Goal: Task Accomplishment & Management: Manage account settings

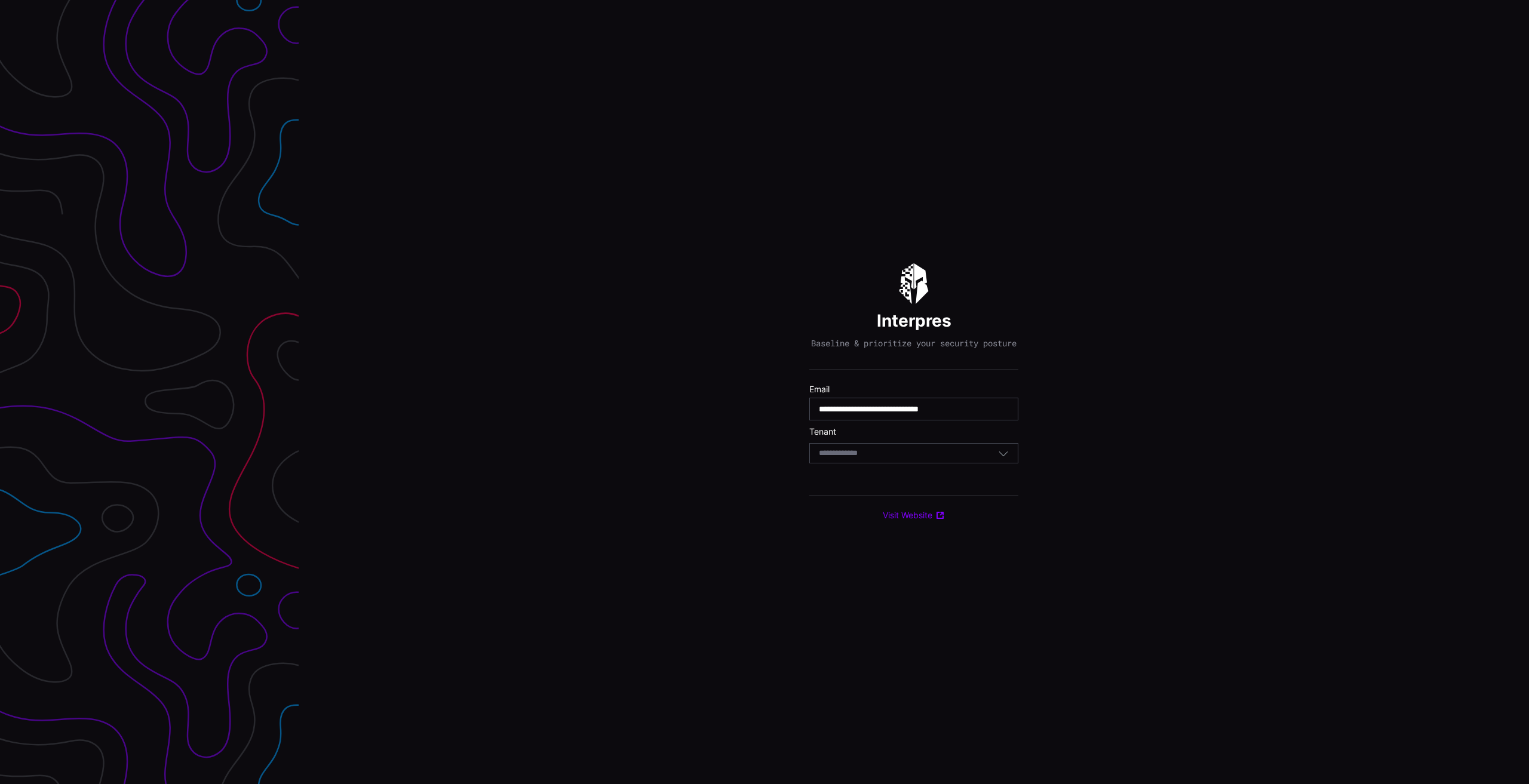
click at [890, 458] on div "Select Tenant" at bounding box center [908, 452] width 179 height 11
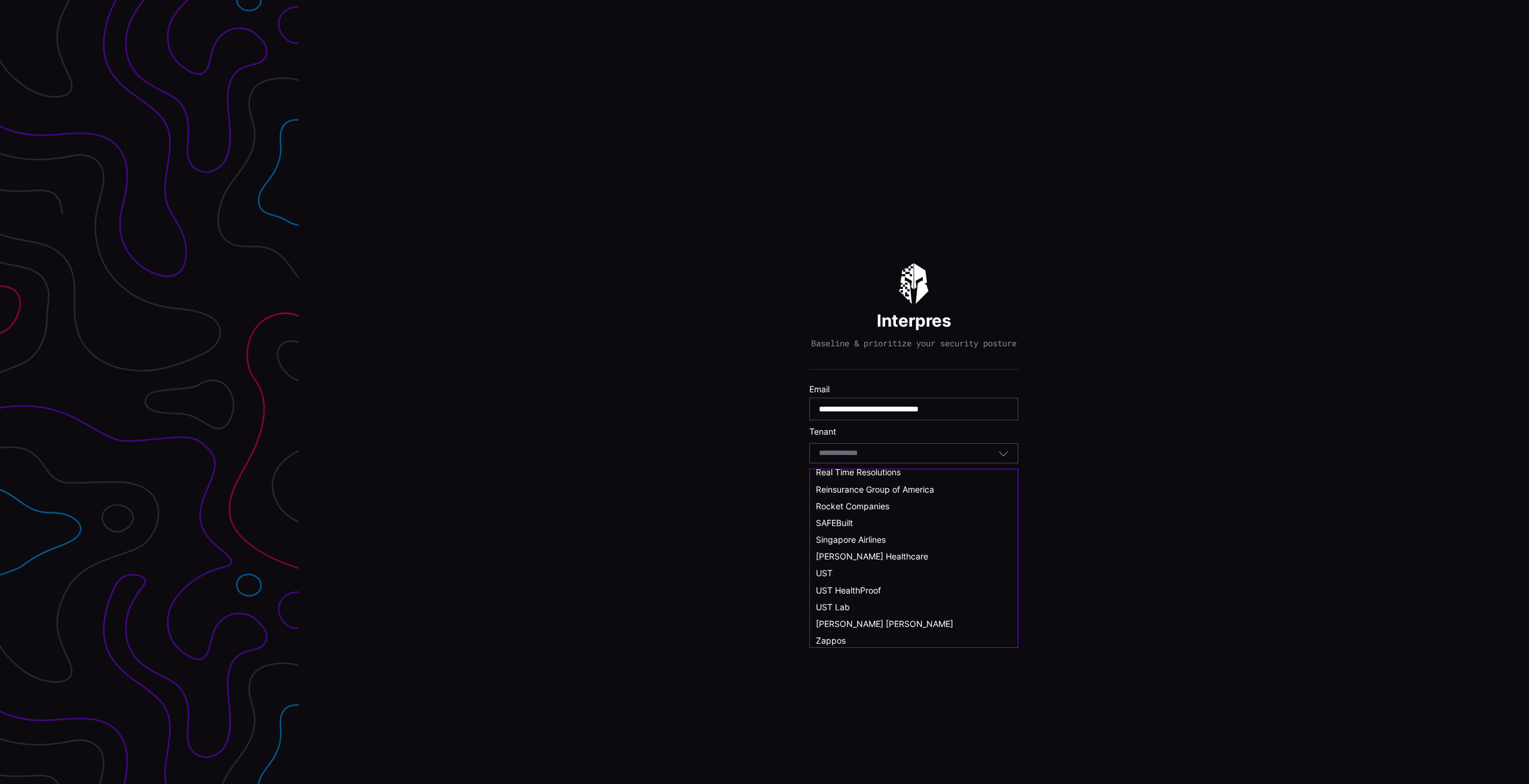
scroll to position [657, 0]
click at [833, 574] on div "UST" at bounding box center [914, 571] width 196 height 11
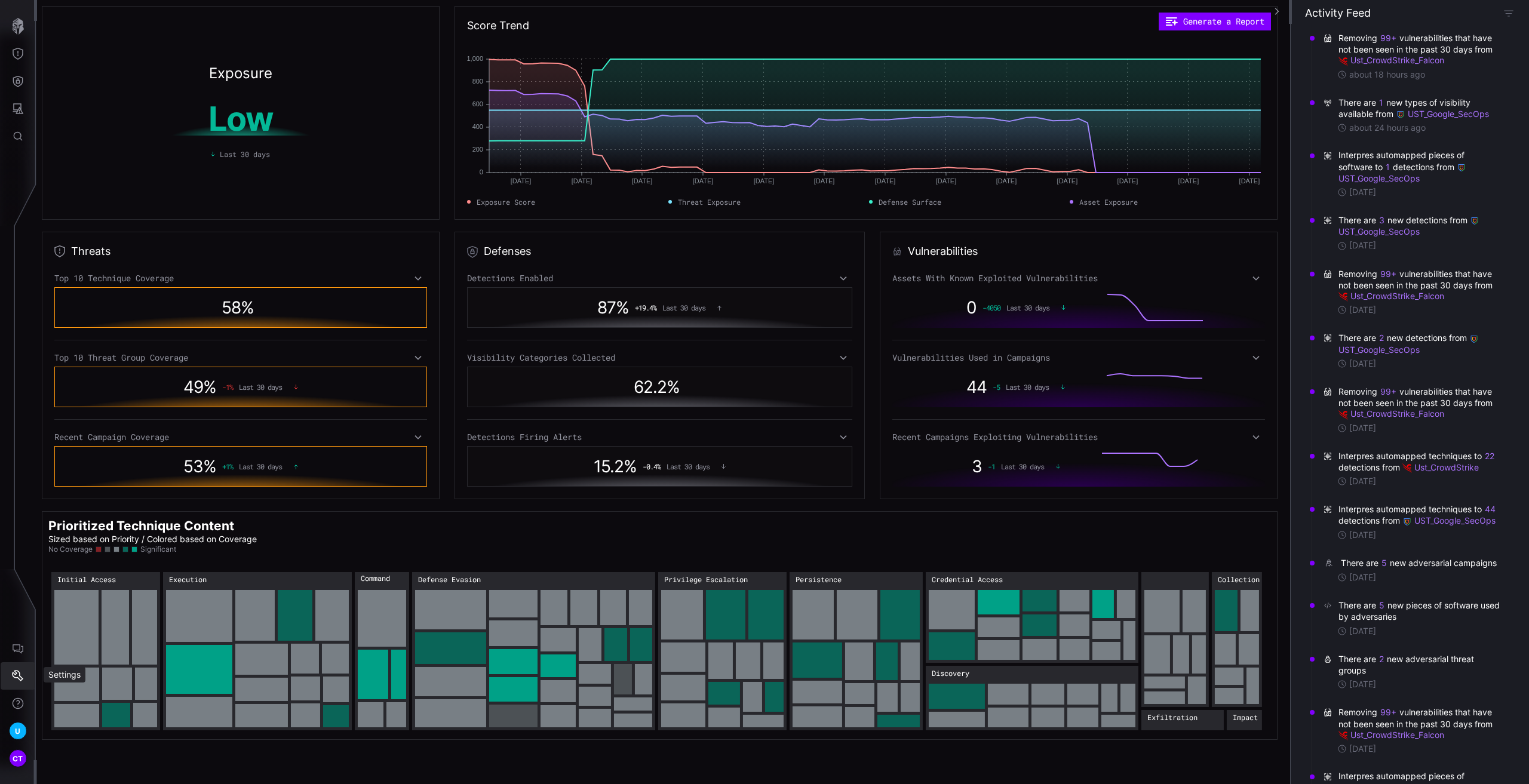
click at [9, 674] on button "Settings" at bounding box center [18, 676] width 34 height 28
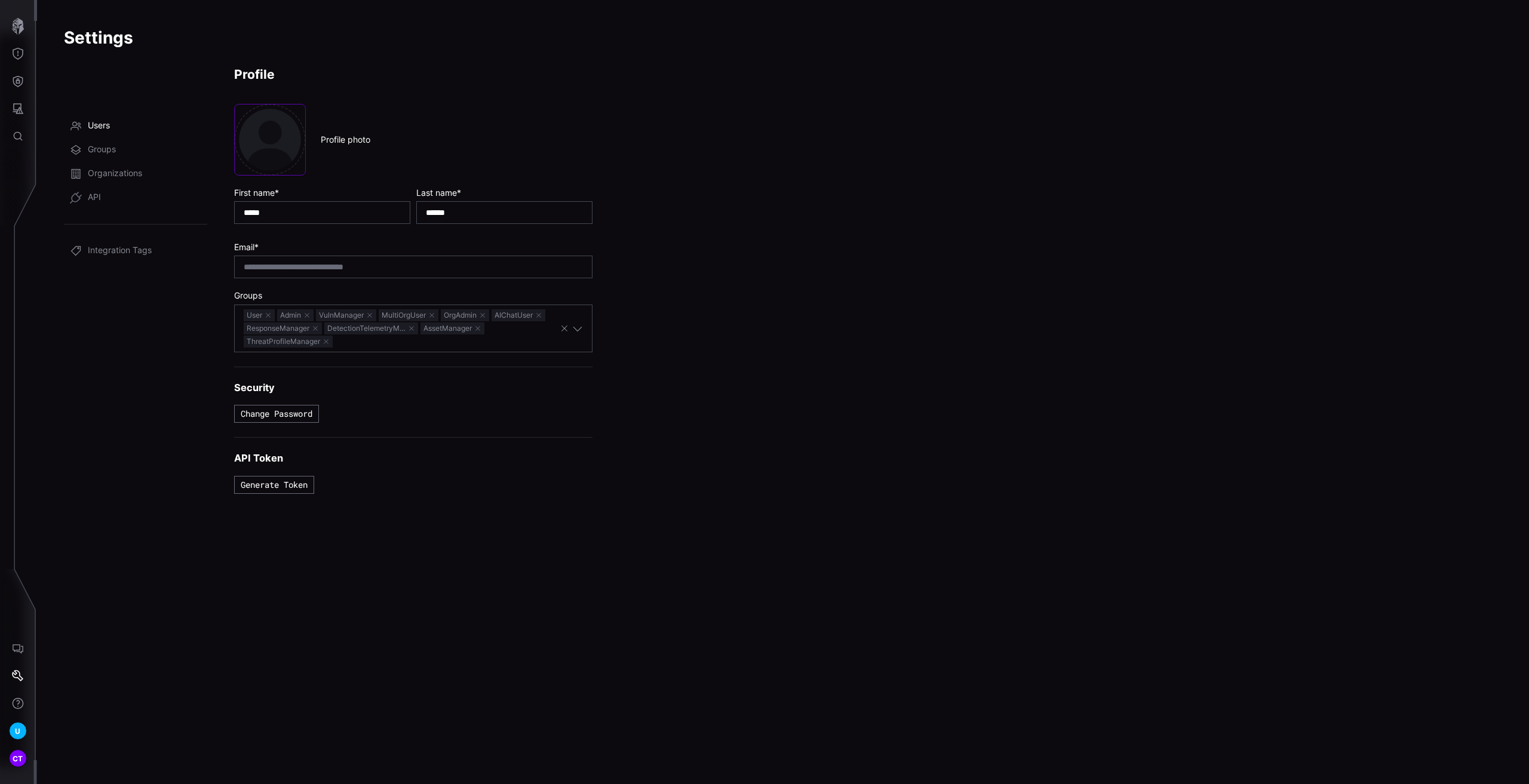
click at [103, 127] on span "Users" at bounding box center [99, 126] width 22 height 12
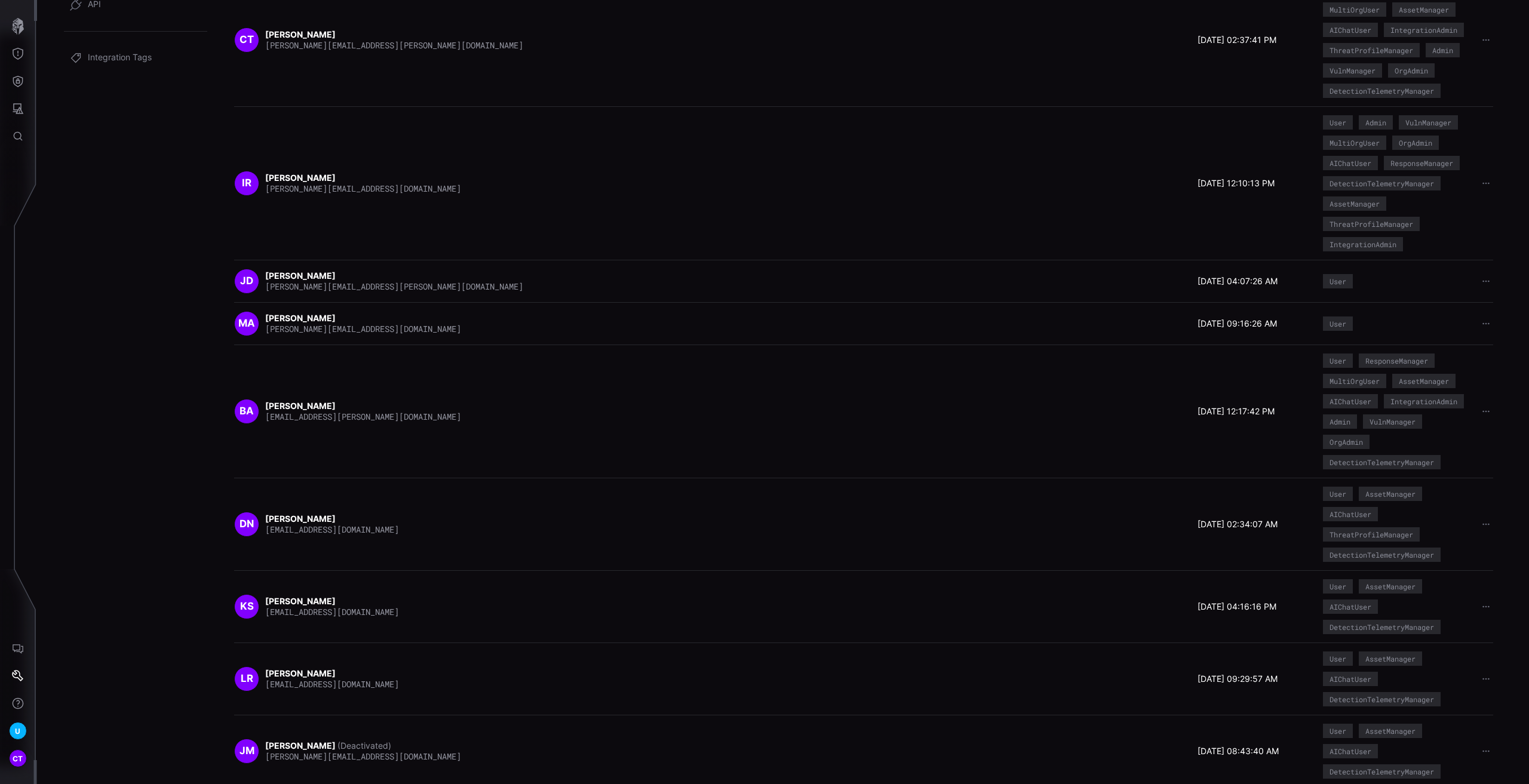
scroll to position [208, 0]
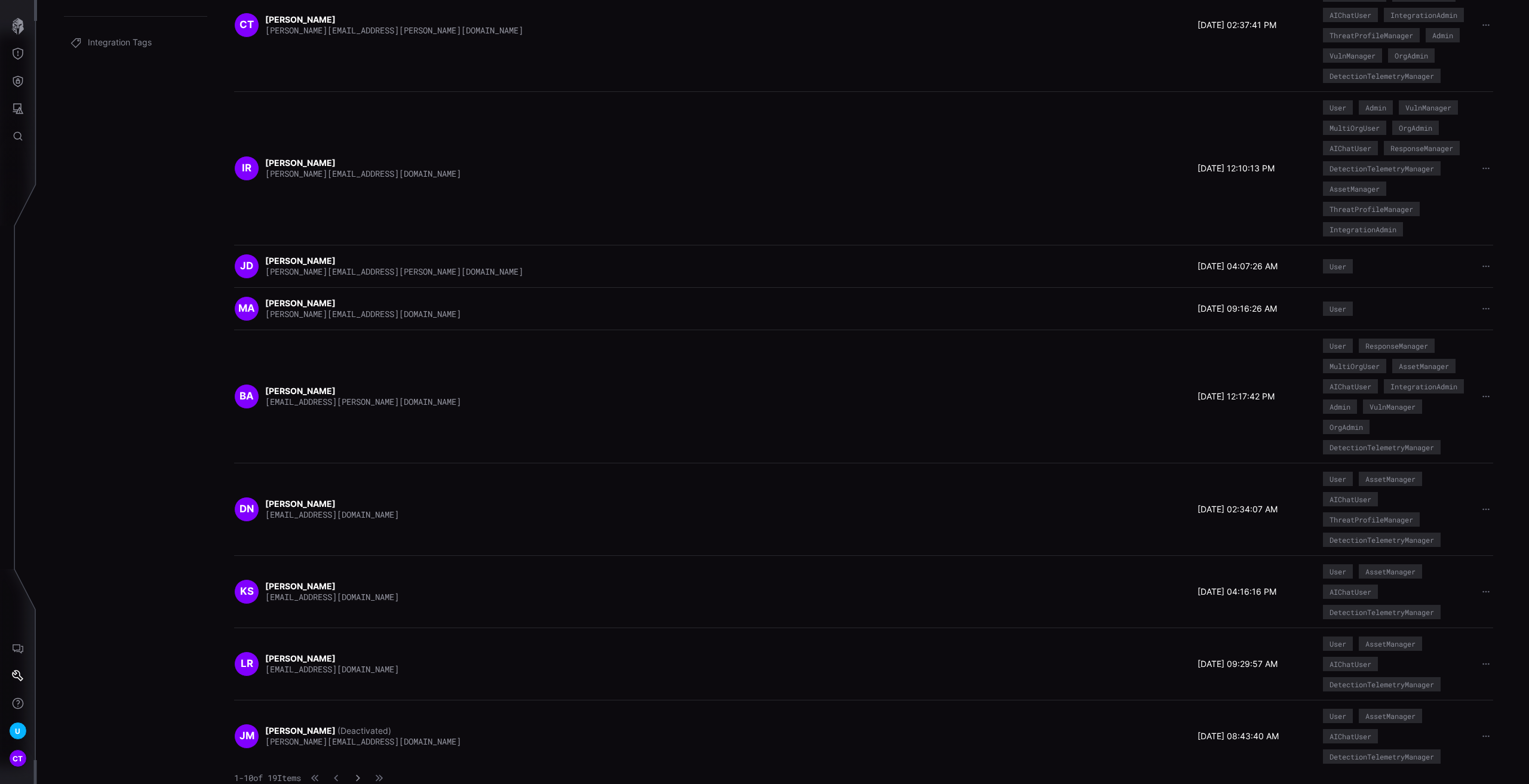
click at [362, 778] on icon "button" at bounding box center [358, 778] width 8 height 8
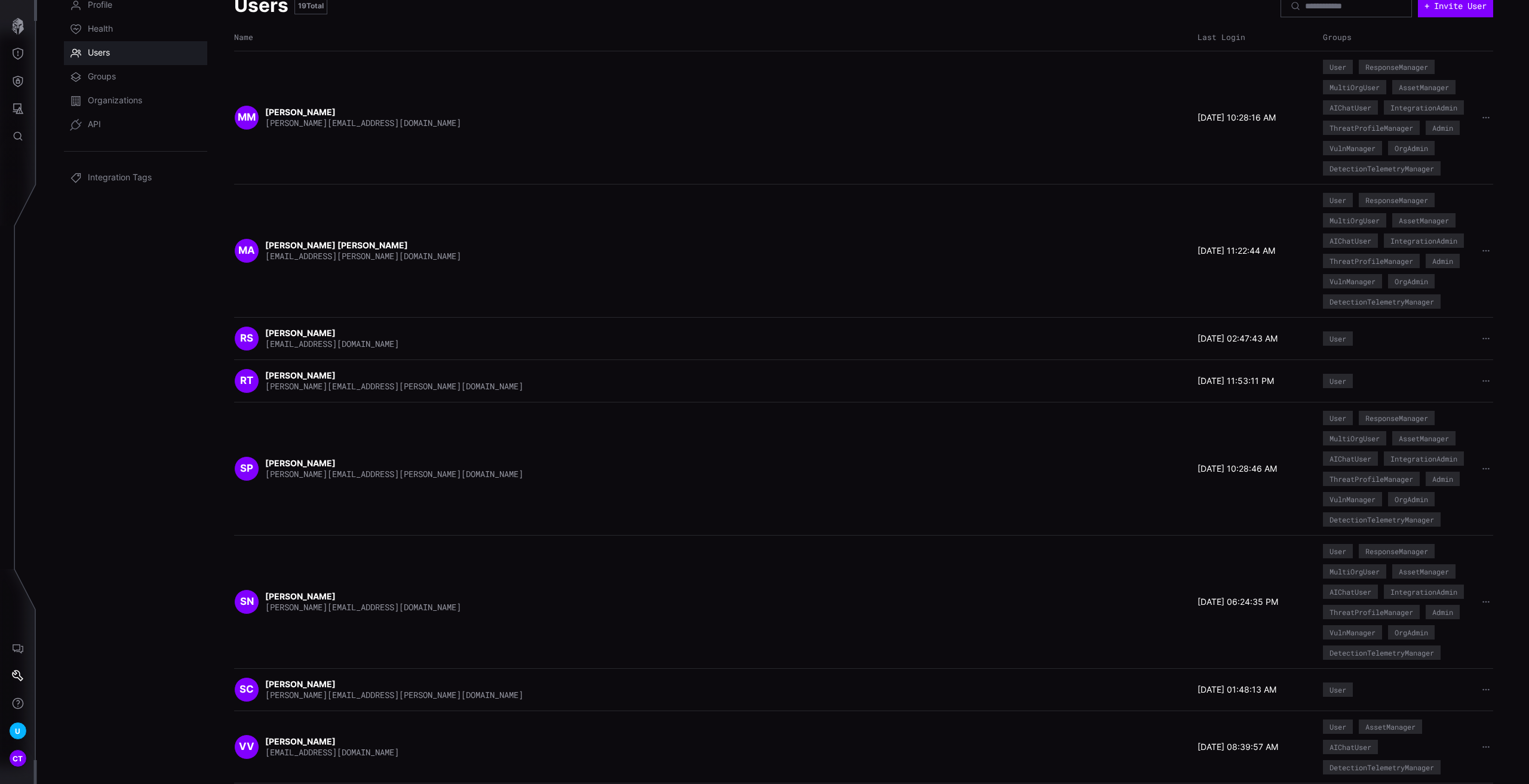
scroll to position [0, 0]
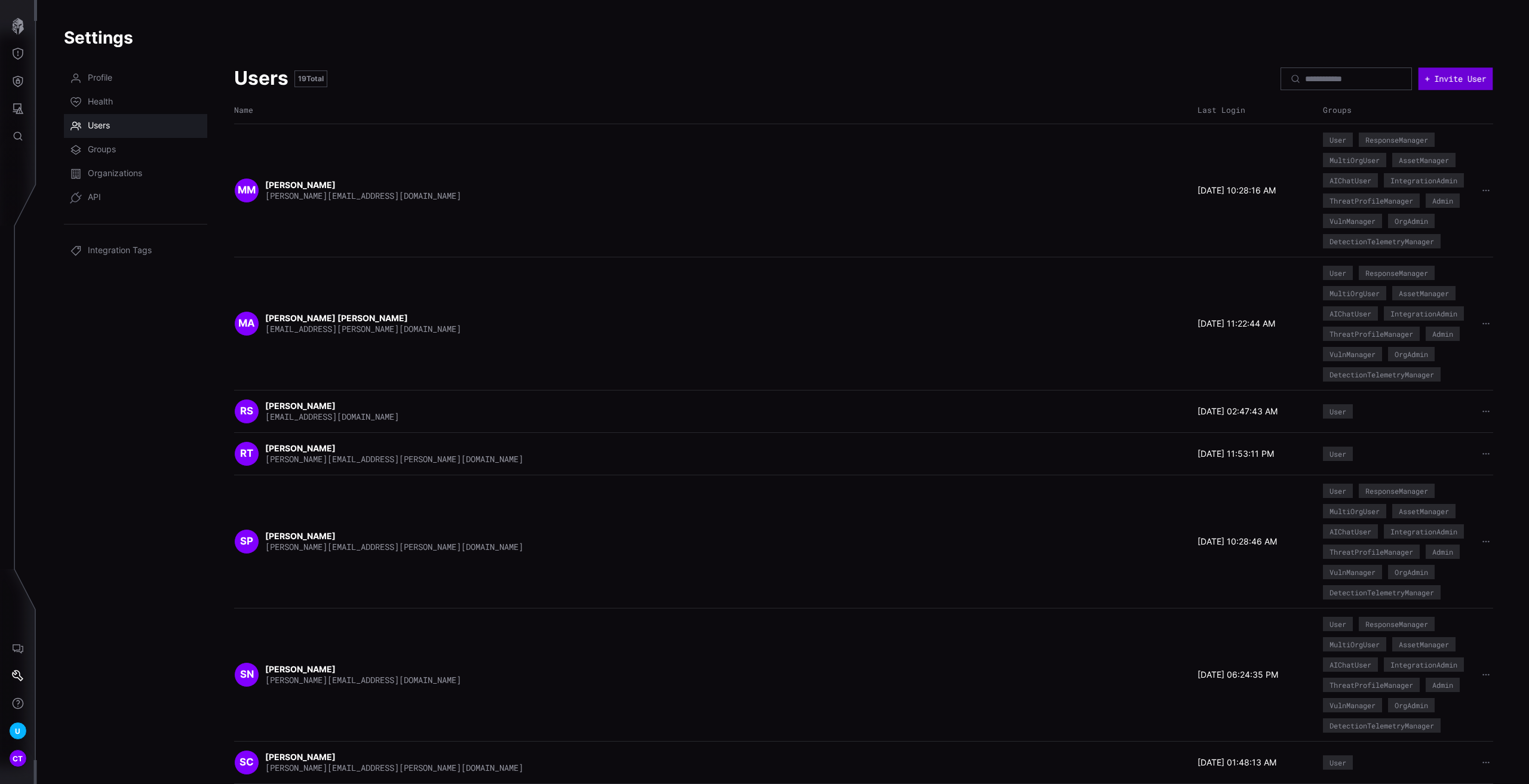
click at [1451, 78] on button "+ Invite User" at bounding box center [1455, 78] width 75 height 23
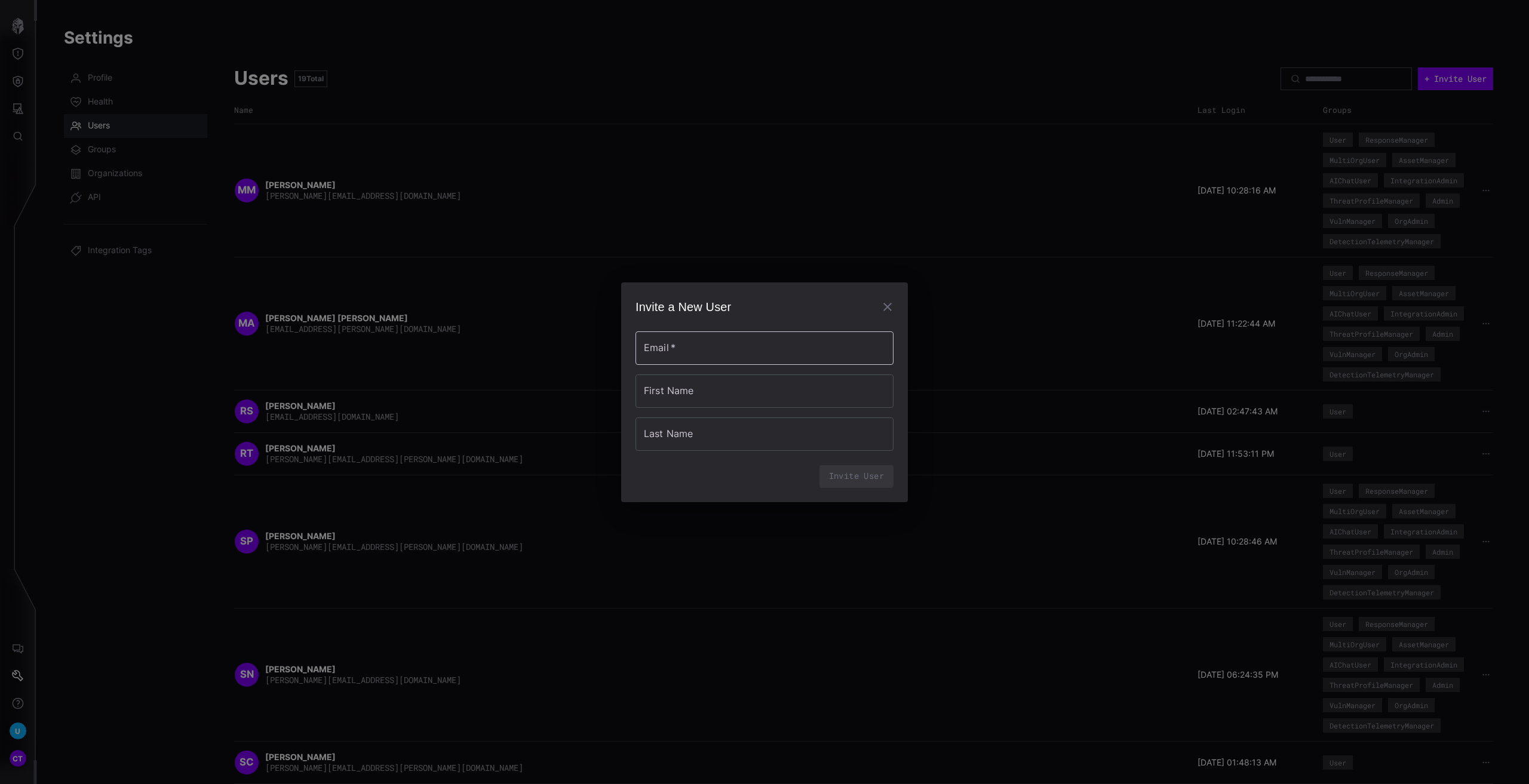
click at [695, 351] on input "Email   *" at bounding box center [764, 348] width 258 height 34
click at [683, 348] on input "Email   *" at bounding box center [764, 341] width 258 height 34
type input "**********"
click at [692, 395] on input "First Name" at bounding box center [764, 391] width 258 height 34
type input "**********"
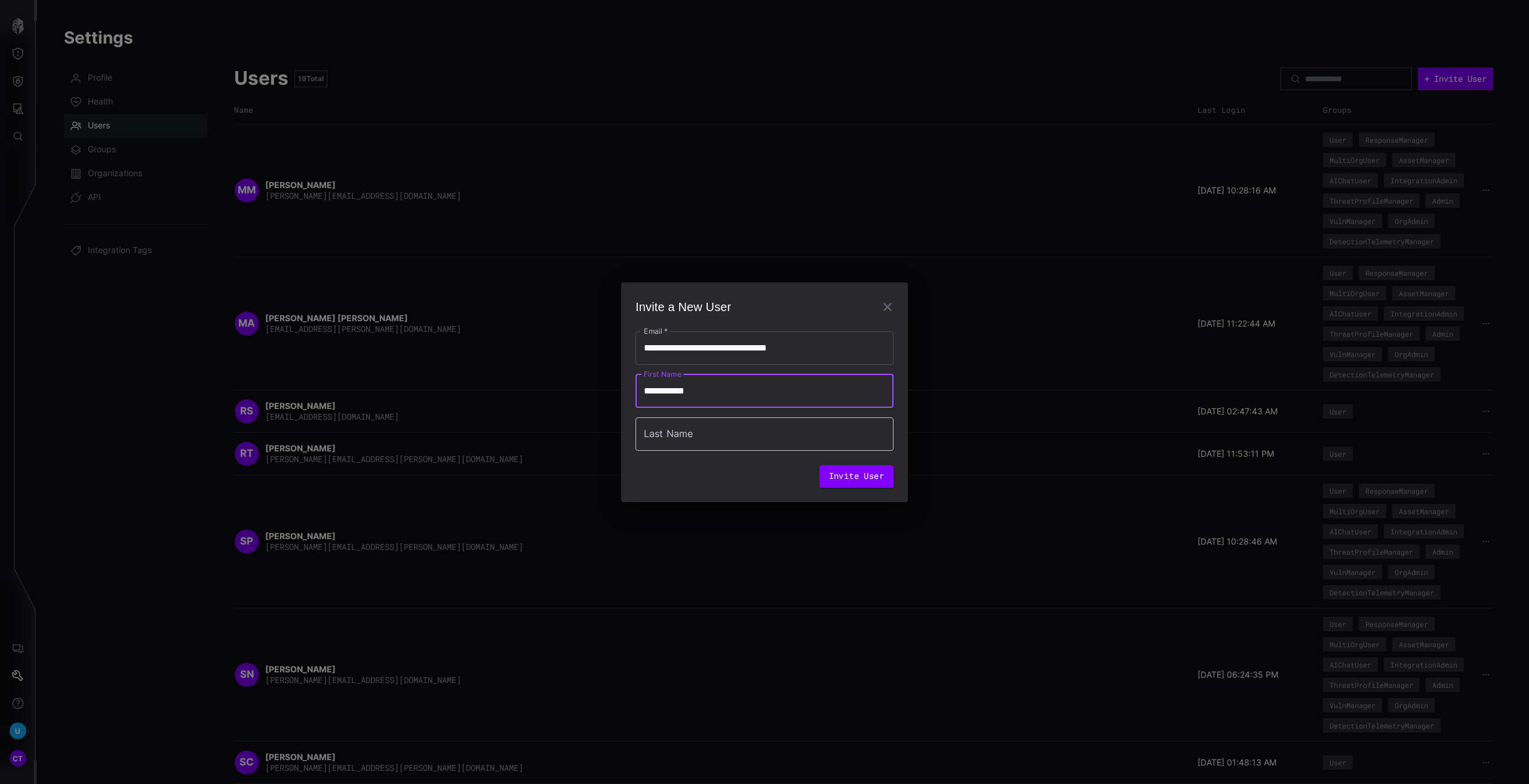
click at [704, 443] on input "Last Name" at bounding box center [764, 434] width 258 height 34
type input "*******"
click at [847, 474] on button "Invite User" at bounding box center [856, 476] width 74 height 23
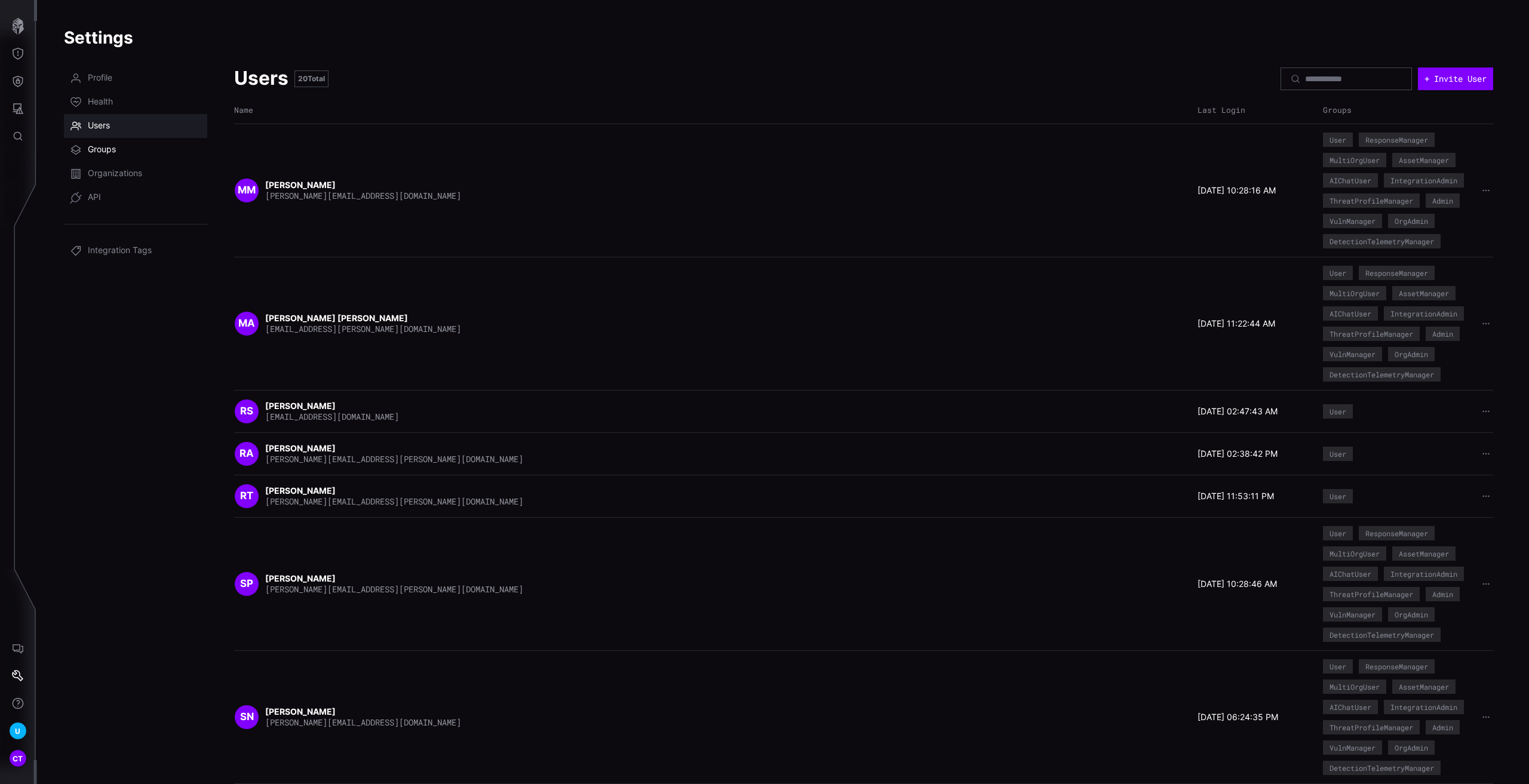
click at [102, 149] on span "Groups" at bounding box center [102, 149] width 28 height 12
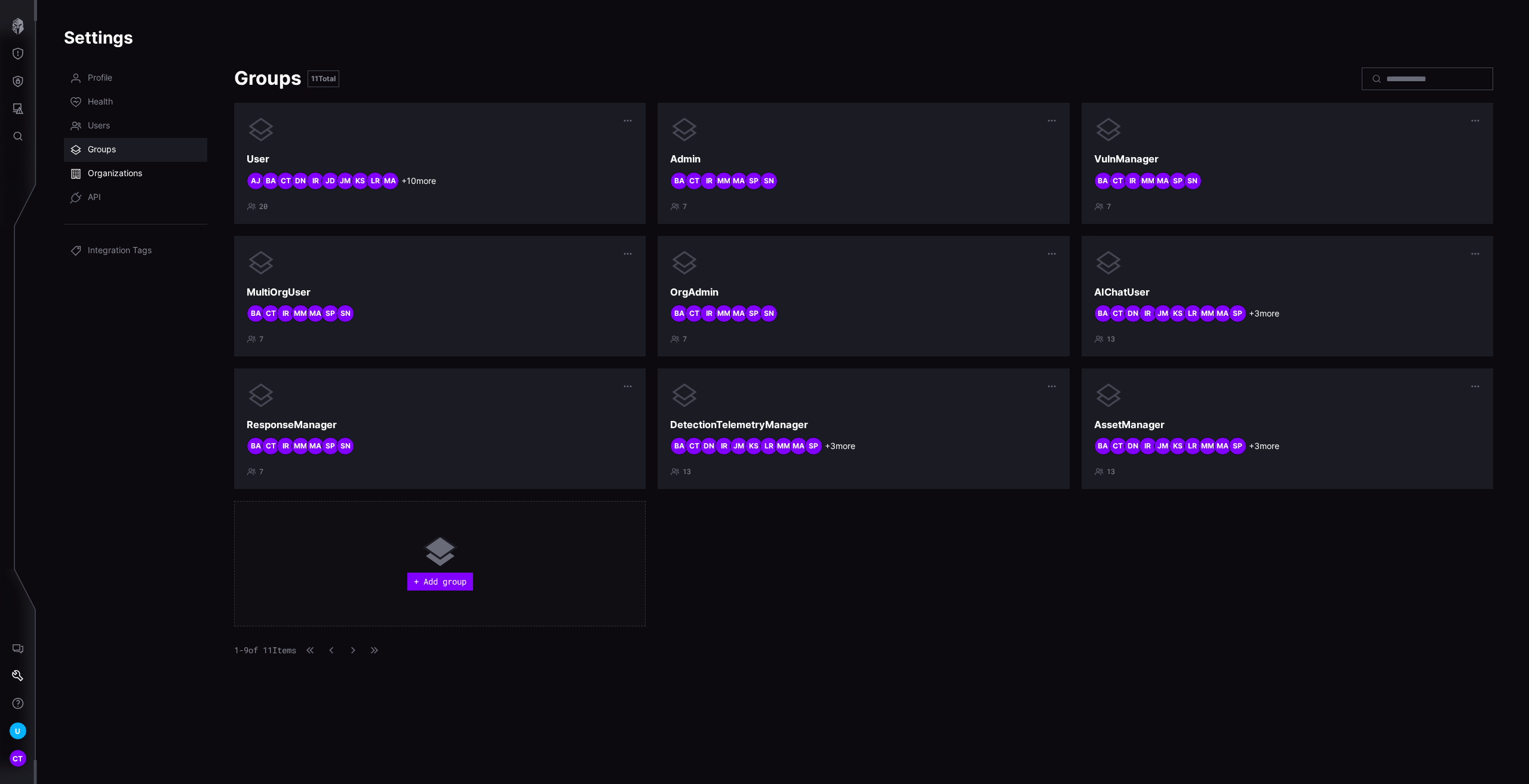
click at [111, 181] on link "Organizations" at bounding box center [135, 174] width 144 height 24
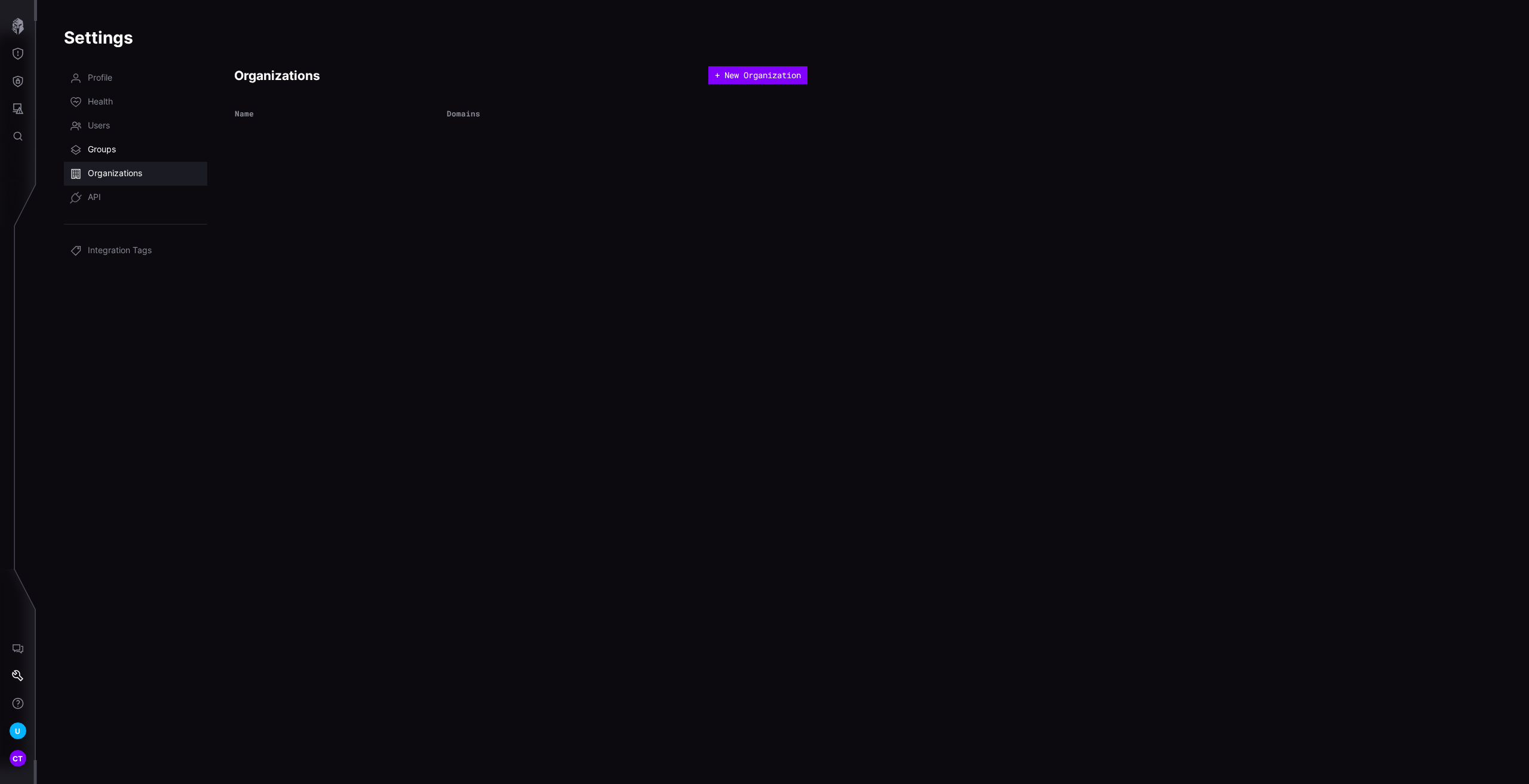
click at [97, 153] on span "Groups" at bounding box center [102, 149] width 28 height 12
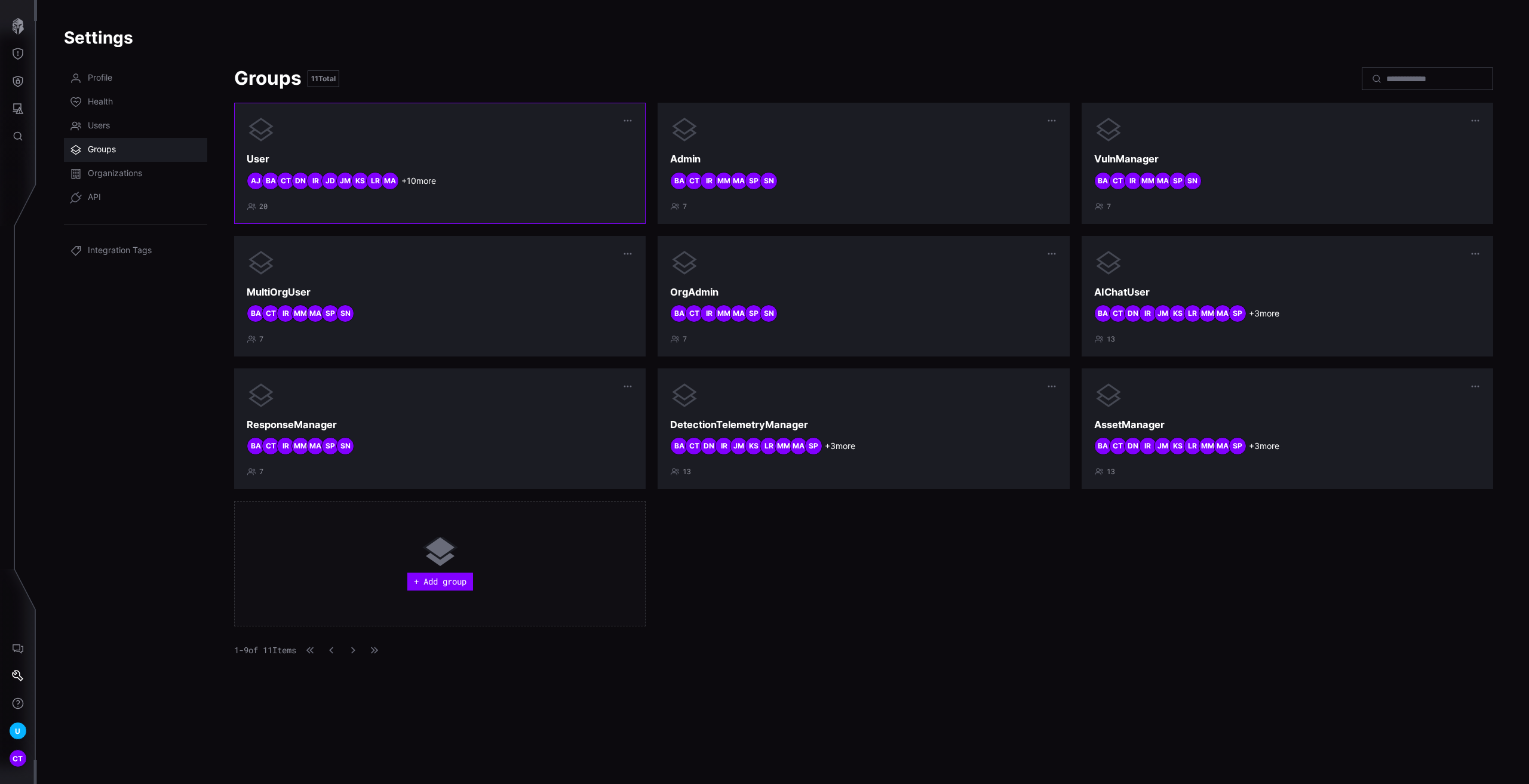
click at [520, 192] on div "User + 10 more MA LR KS JM JD IR DN CT BA AJ 20" at bounding box center [440, 163] width 386 height 96
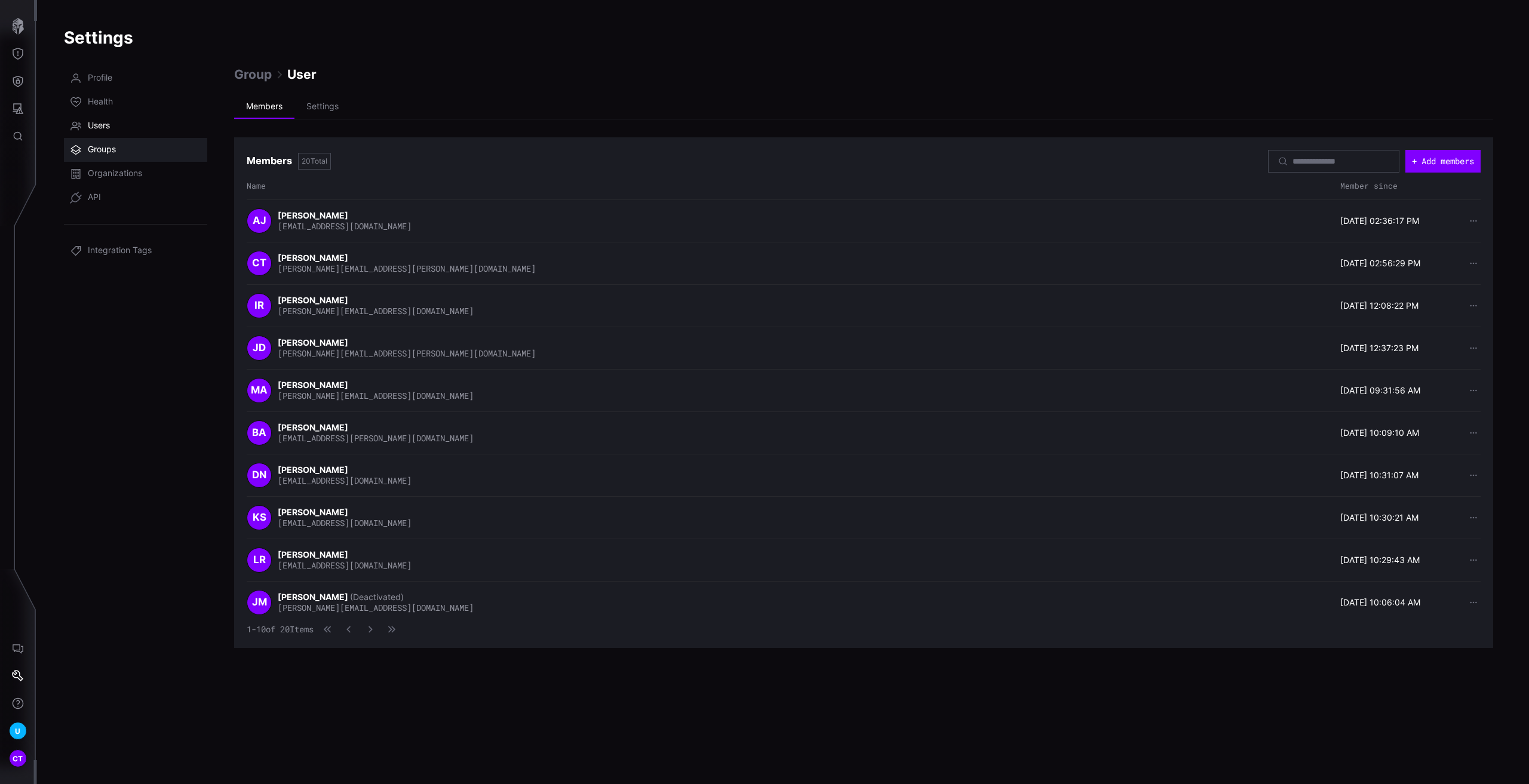
click at [101, 124] on span "Users" at bounding box center [99, 126] width 22 height 12
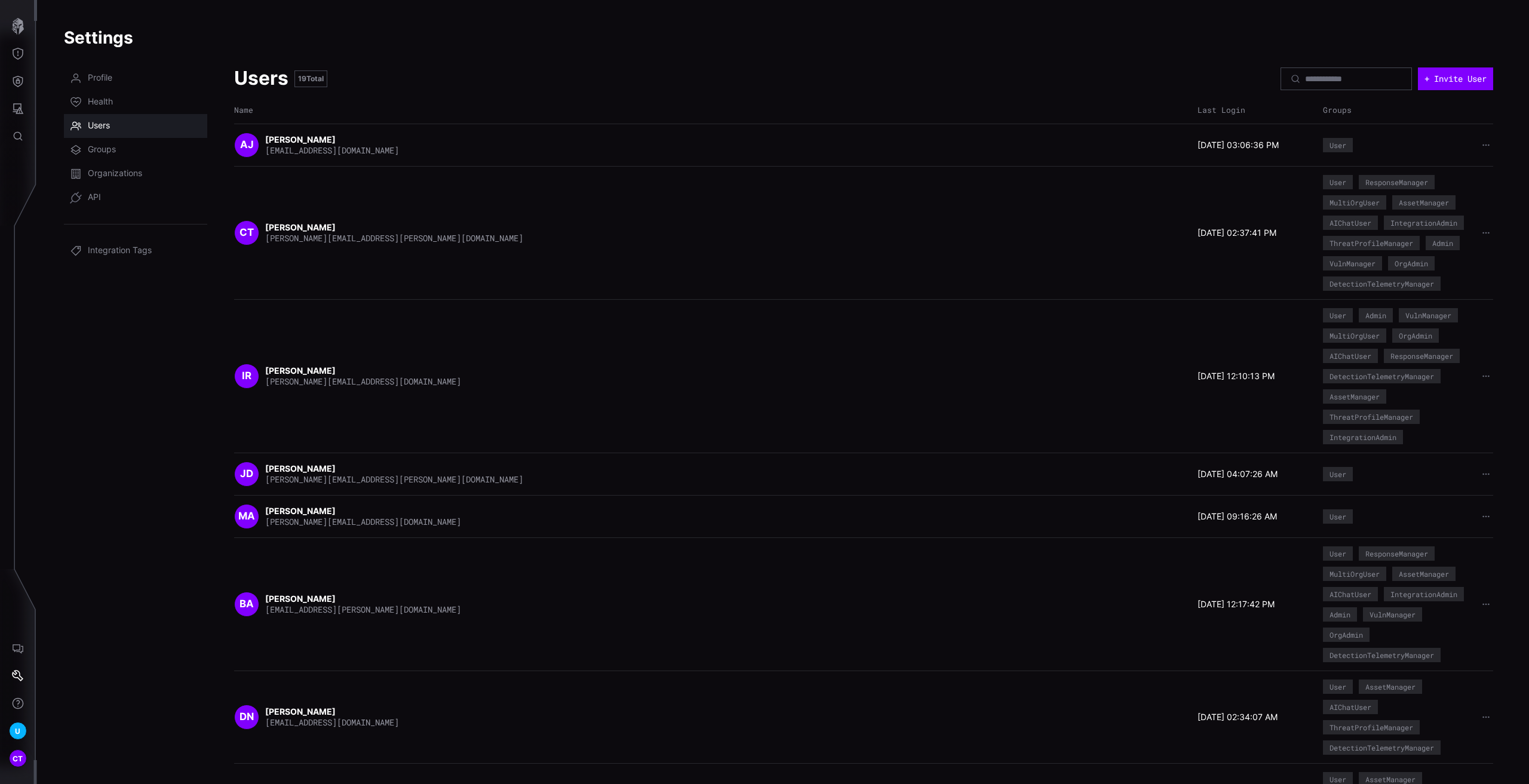
click at [1408, 221] on div "IntegrationAdmin" at bounding box center [1424, 222] width 67 height 8
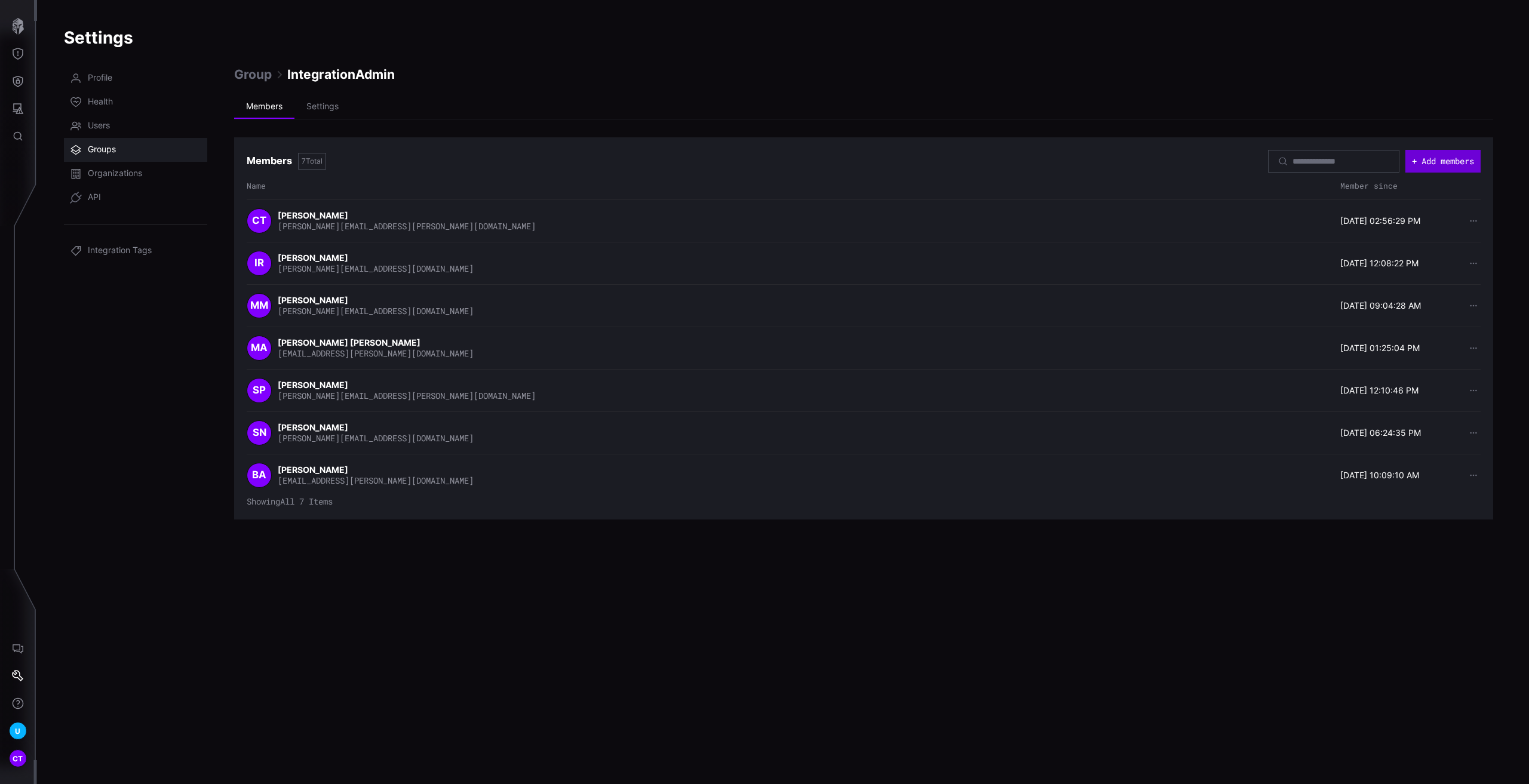
click at [1448, 165] on button "+ Add members" at bounding box center [1443, 161] width 76 height 23
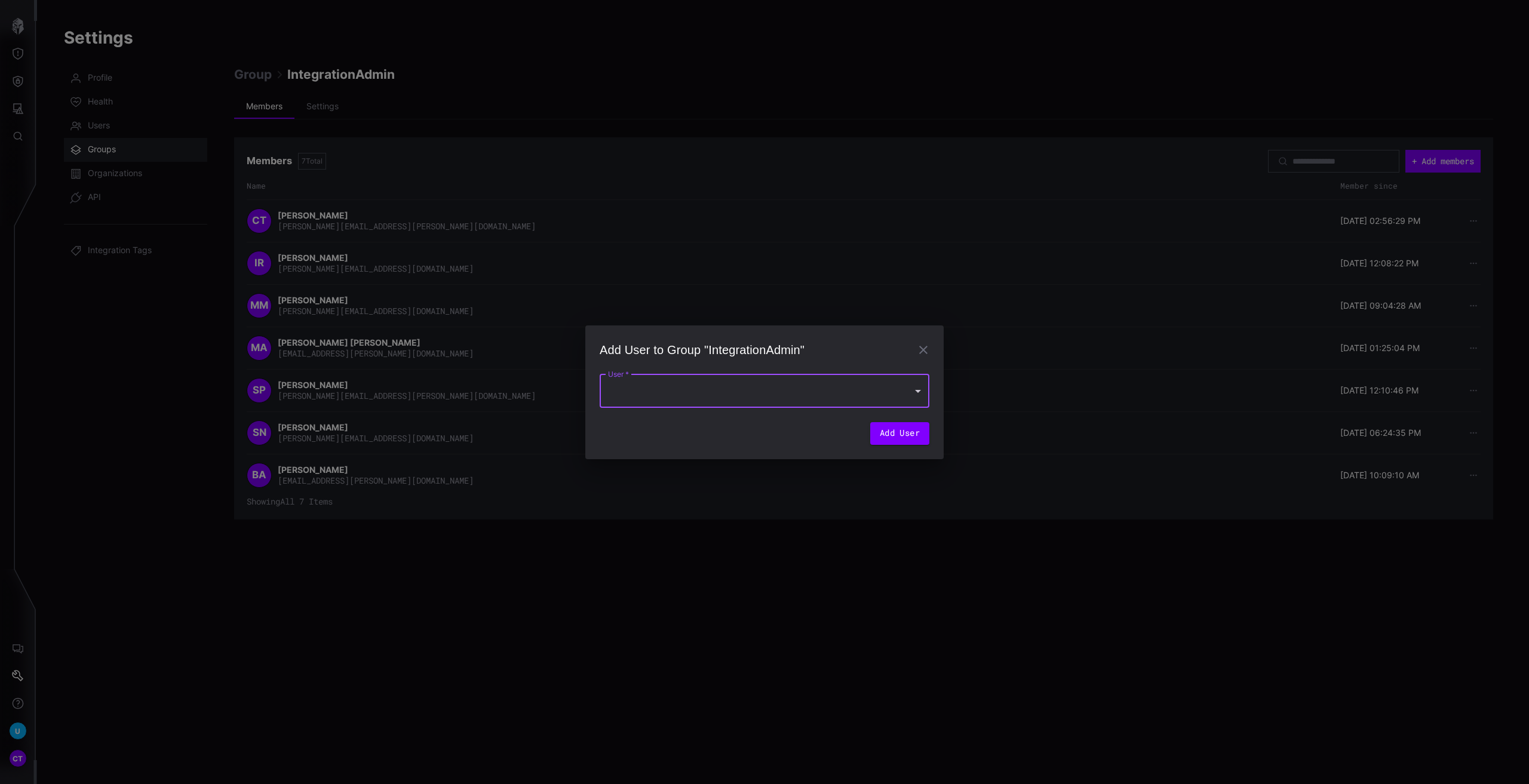
click at [710, 385] on div at bounding box center [764, 391] width 330 height 34
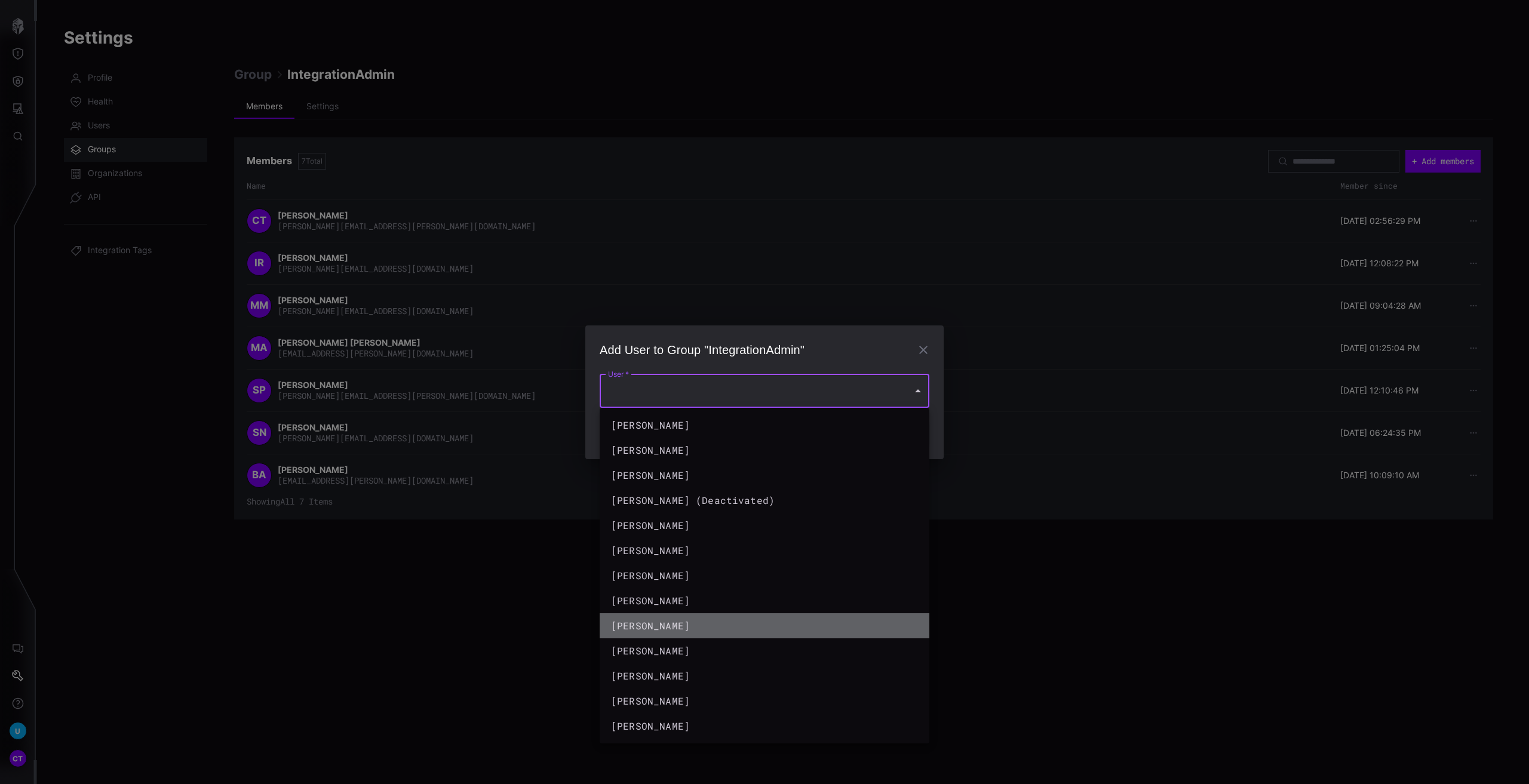
click at [719, 617] on div "Ramakrishna Adapala" at bounding box center [759, 625] width 299 height 18
type input "**********"
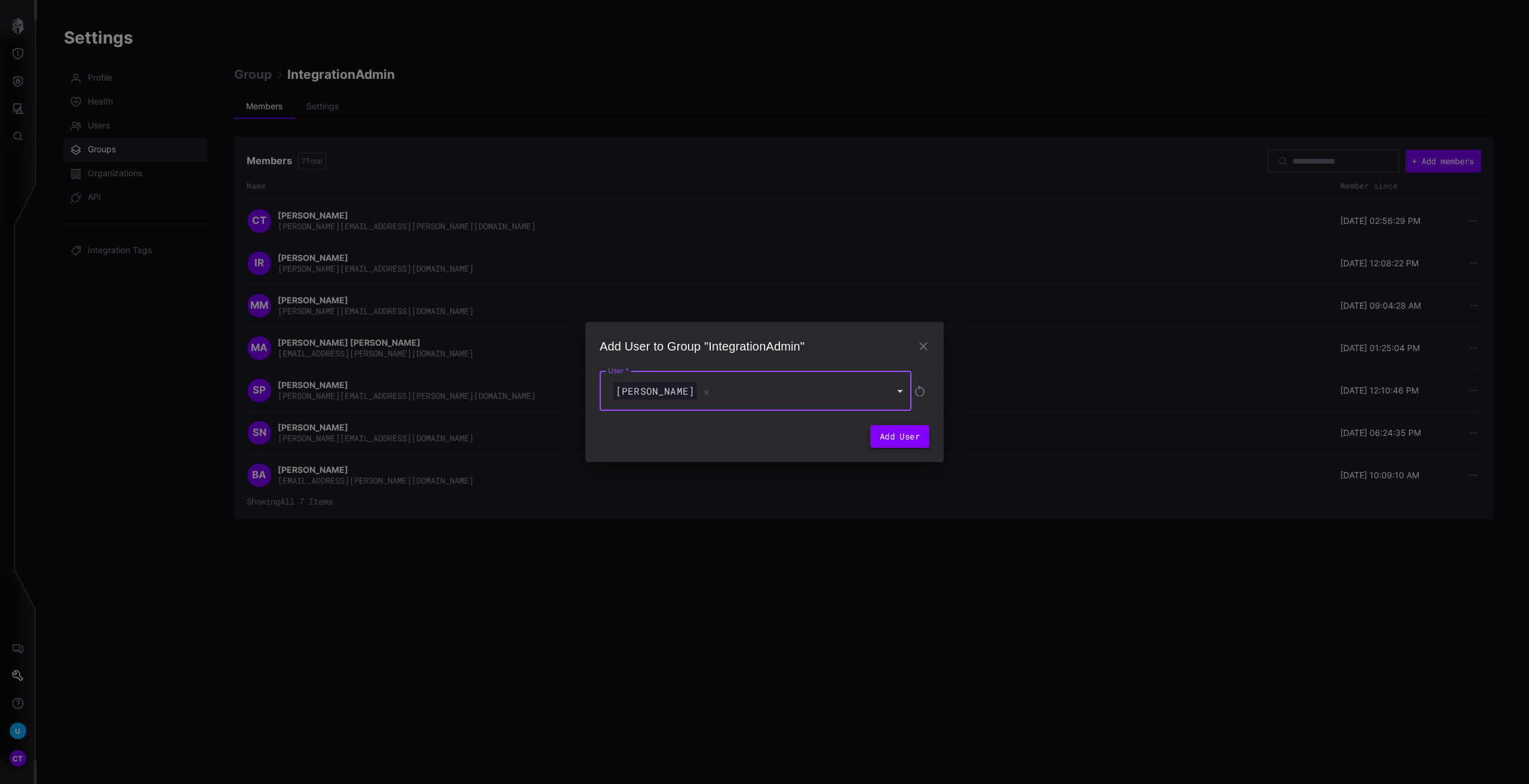
click at [889, 441] on button "Add User" at bounding box center [899, 436] width 59 height 23
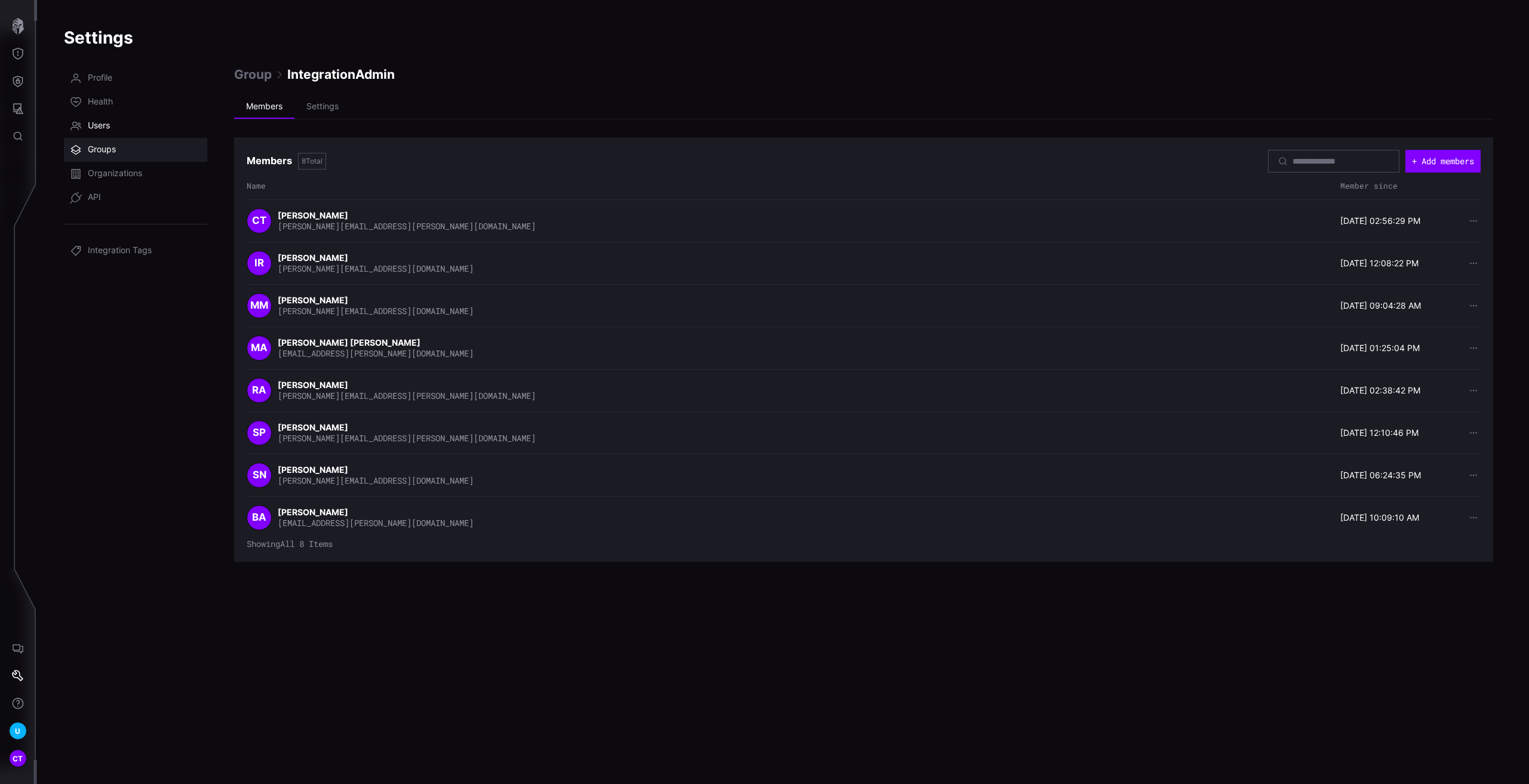
click at [107, 129] on span "Users" at bounding box center [99, 126] width 22 height 12
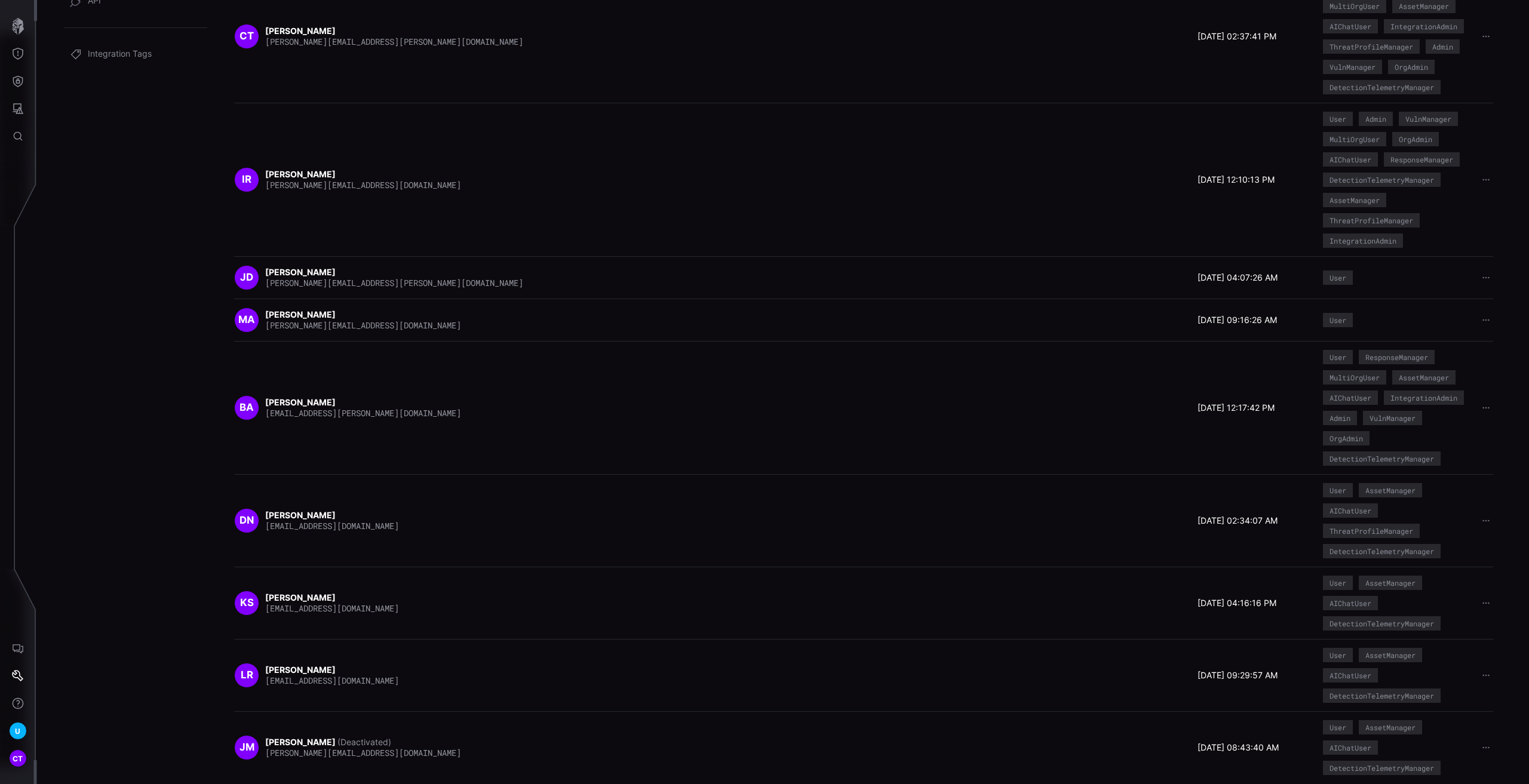
scroll to position [208, 0]
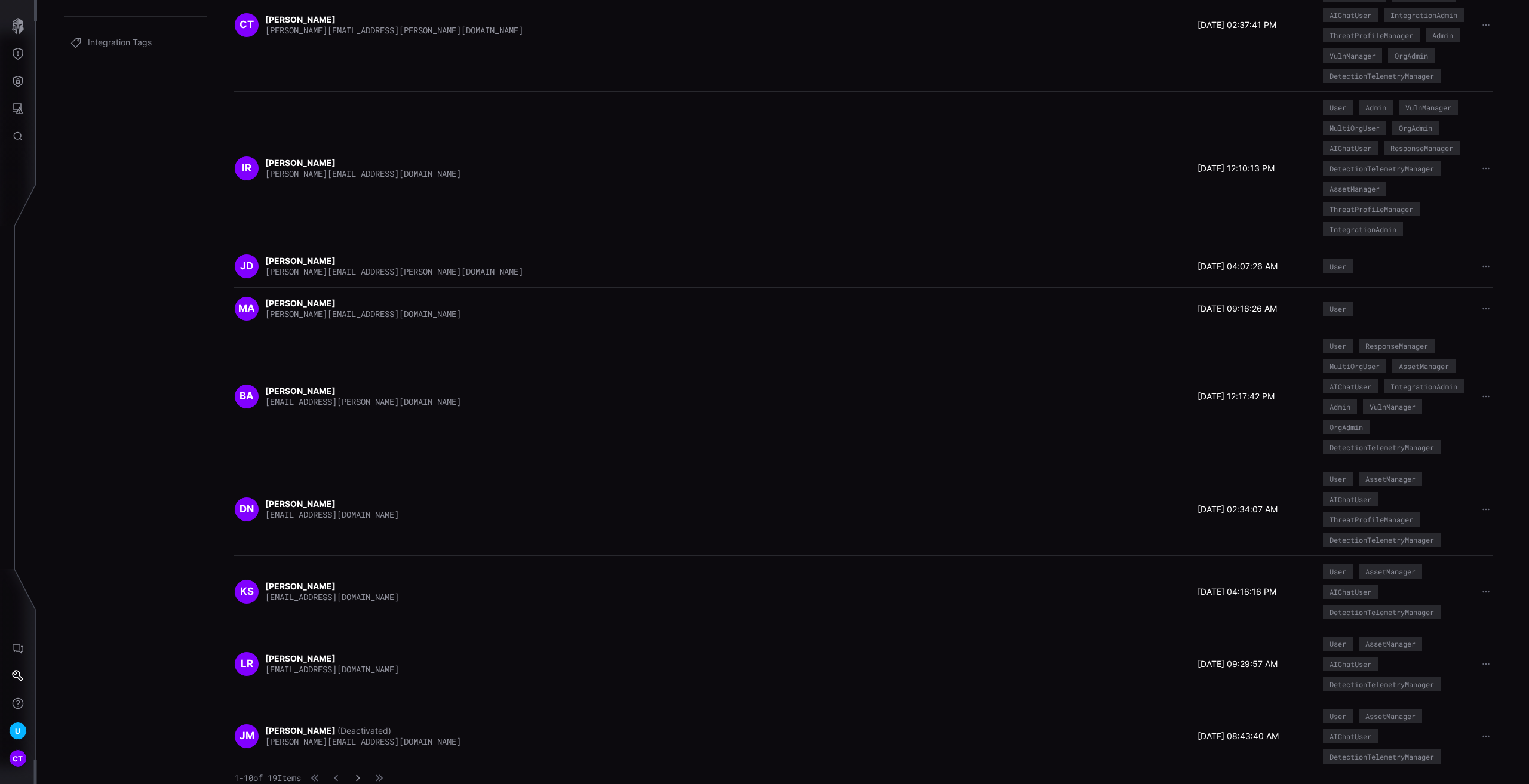
click at [362, 778] on icon "button" at bounding box center [358, 778] width 8 height 8
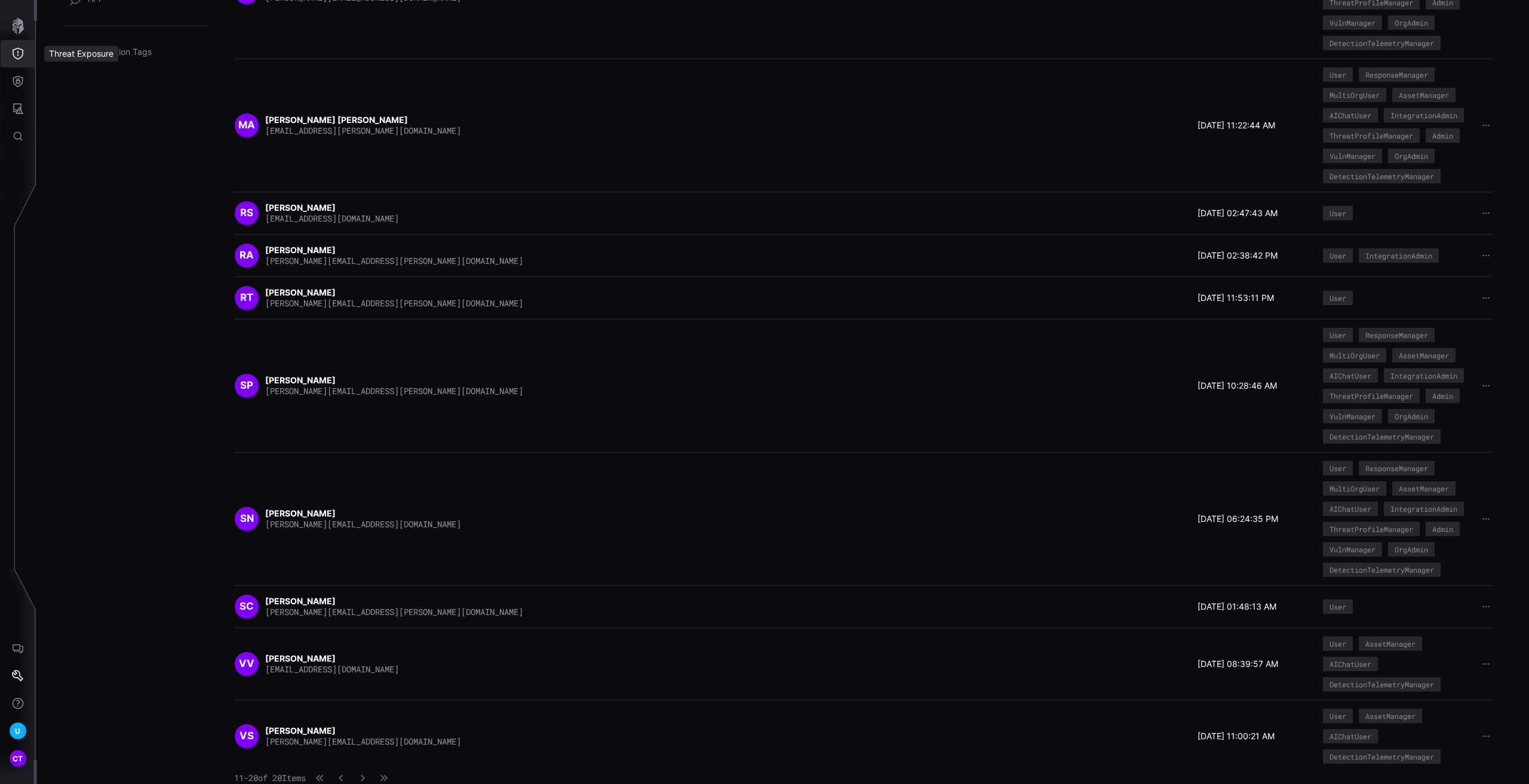
click at [25, 53] on button "Threat Exposure" at bounding box center [18, 54] width 34 height 28
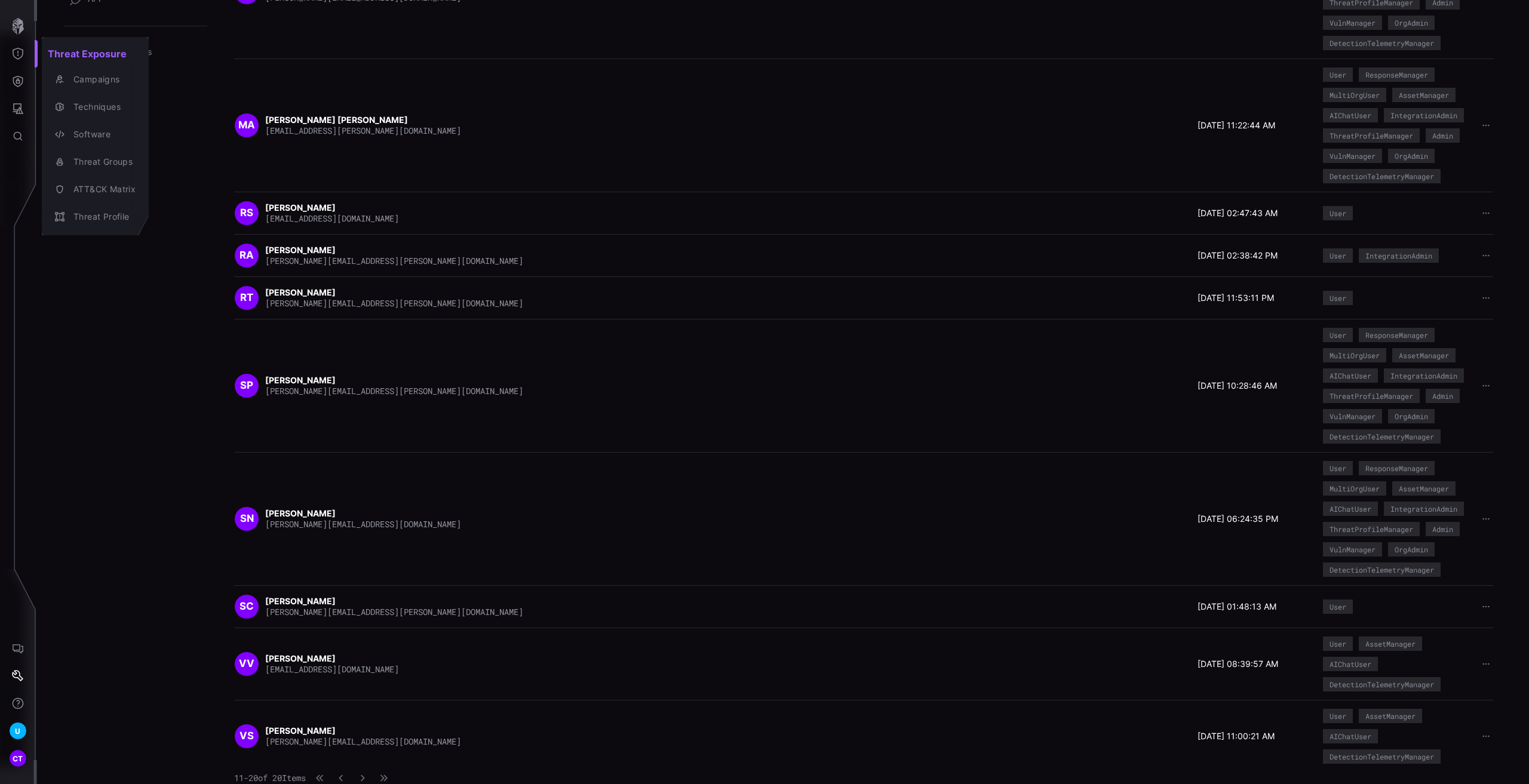
click at [9, 28] on div at bounding box center [764, 392] width 1529 height 784
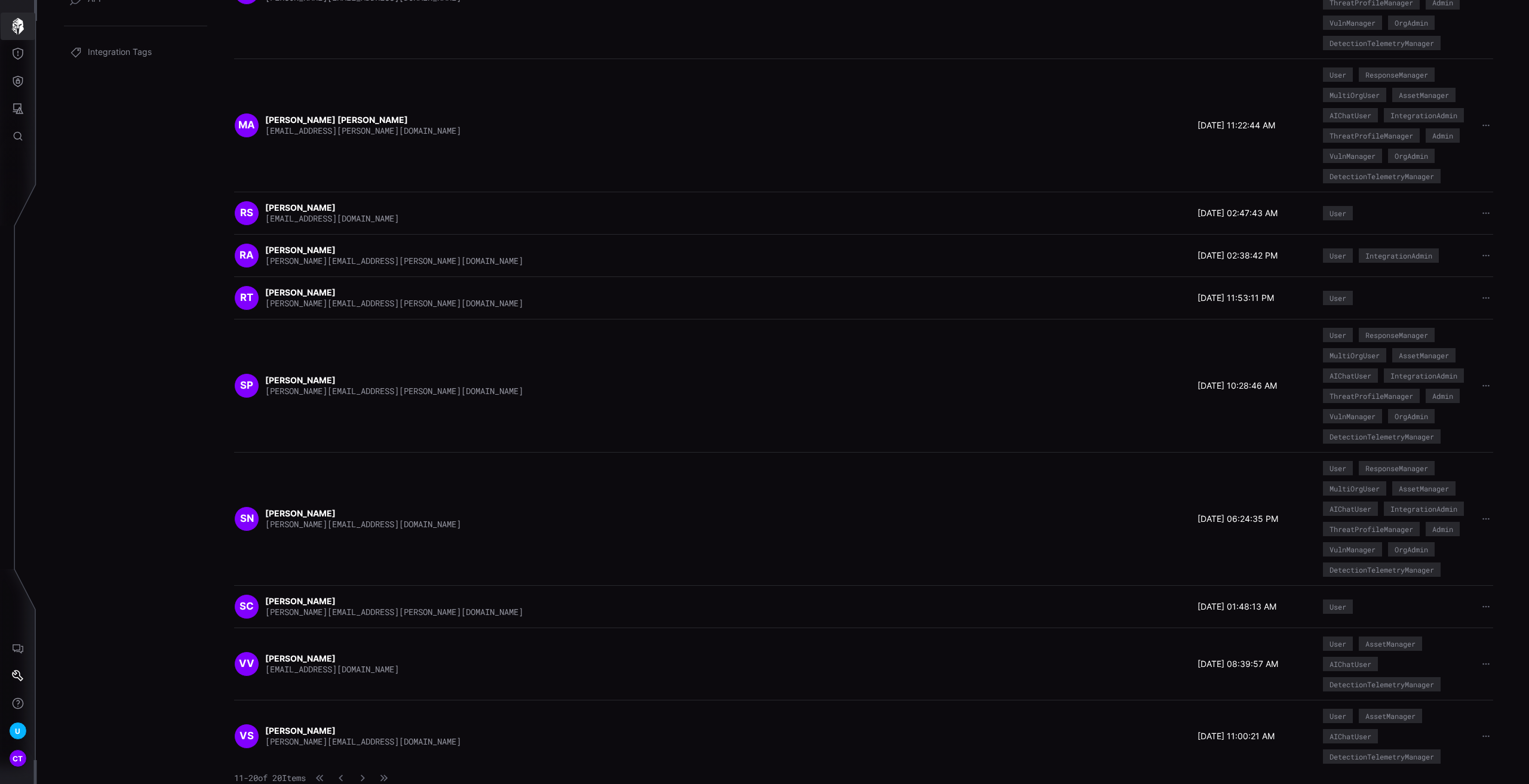
click at [19, 29] on icon "button" at bounding box center [18, 26] width 12 height 17
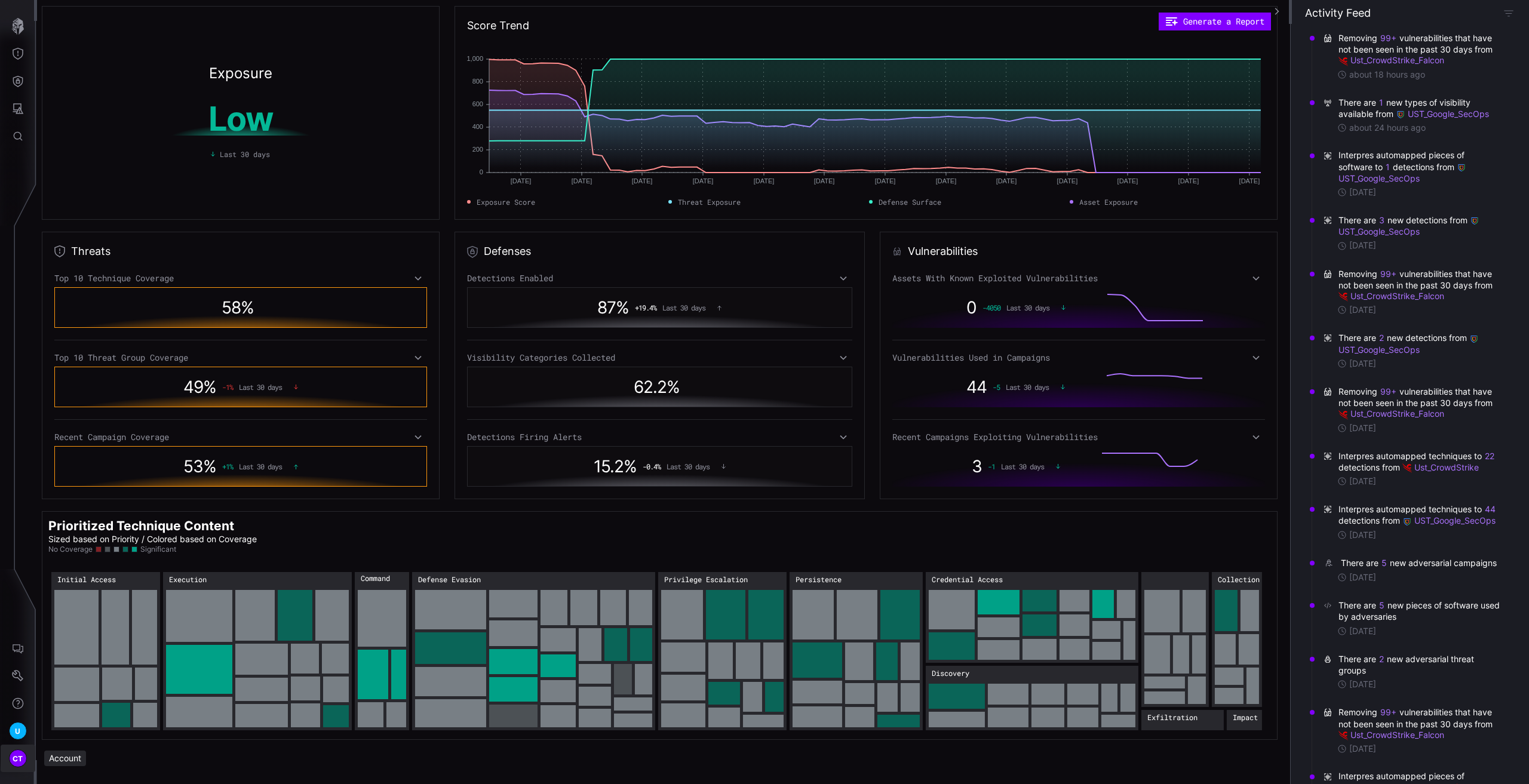
click at [18, 753] on span "CT" at bounding box center [18, 758] width 11 height 13
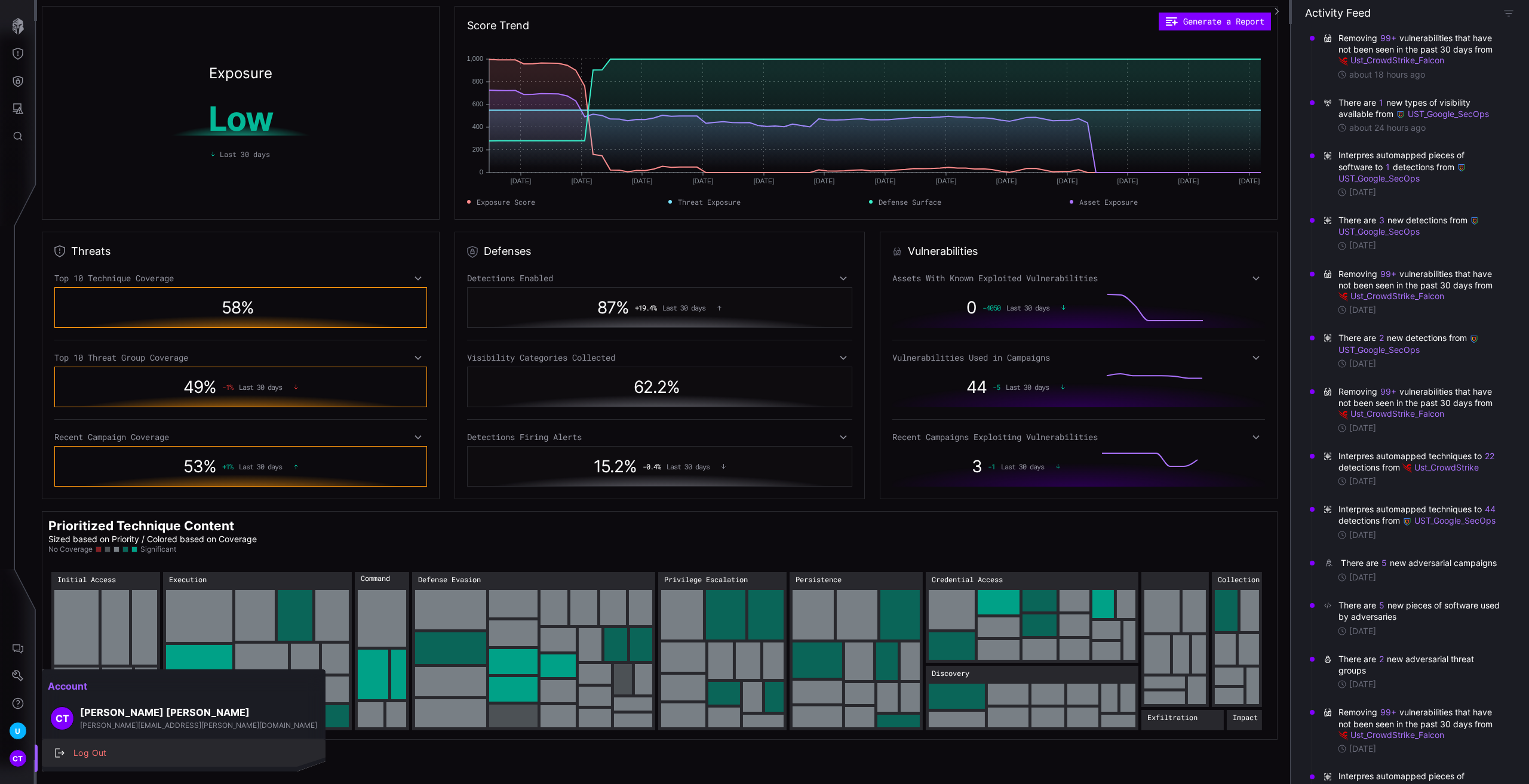
click at [123, 750] on div "Log Out" at bounding box center [190, 753] width 245 height 15
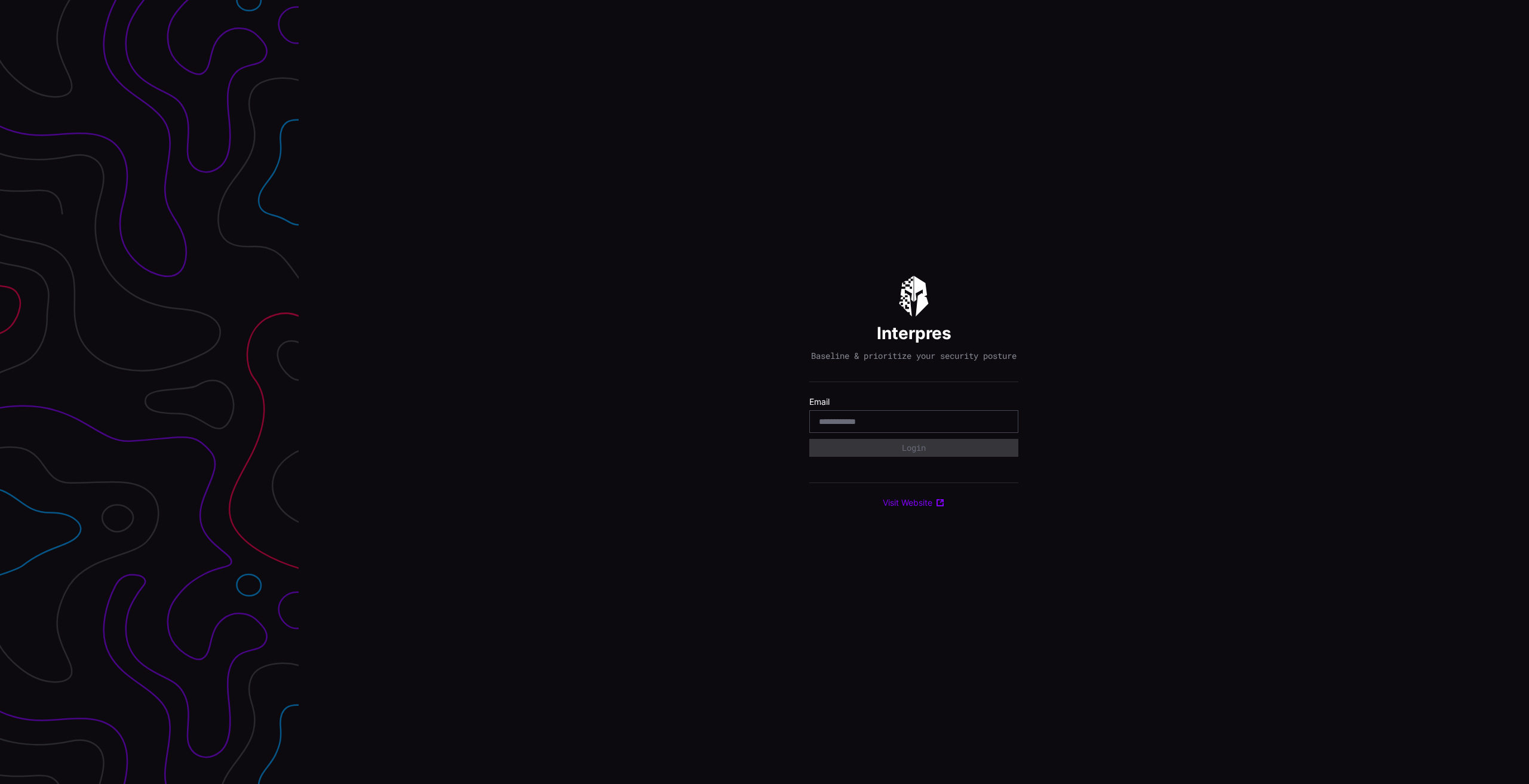
click at [858, 423] on input "email" at bounding box center [914, 421] width 190 height 11
type input "**********"
click at [892, 458] on div "Select Tenant" at bounding box center [908, 452] width 179 height 11
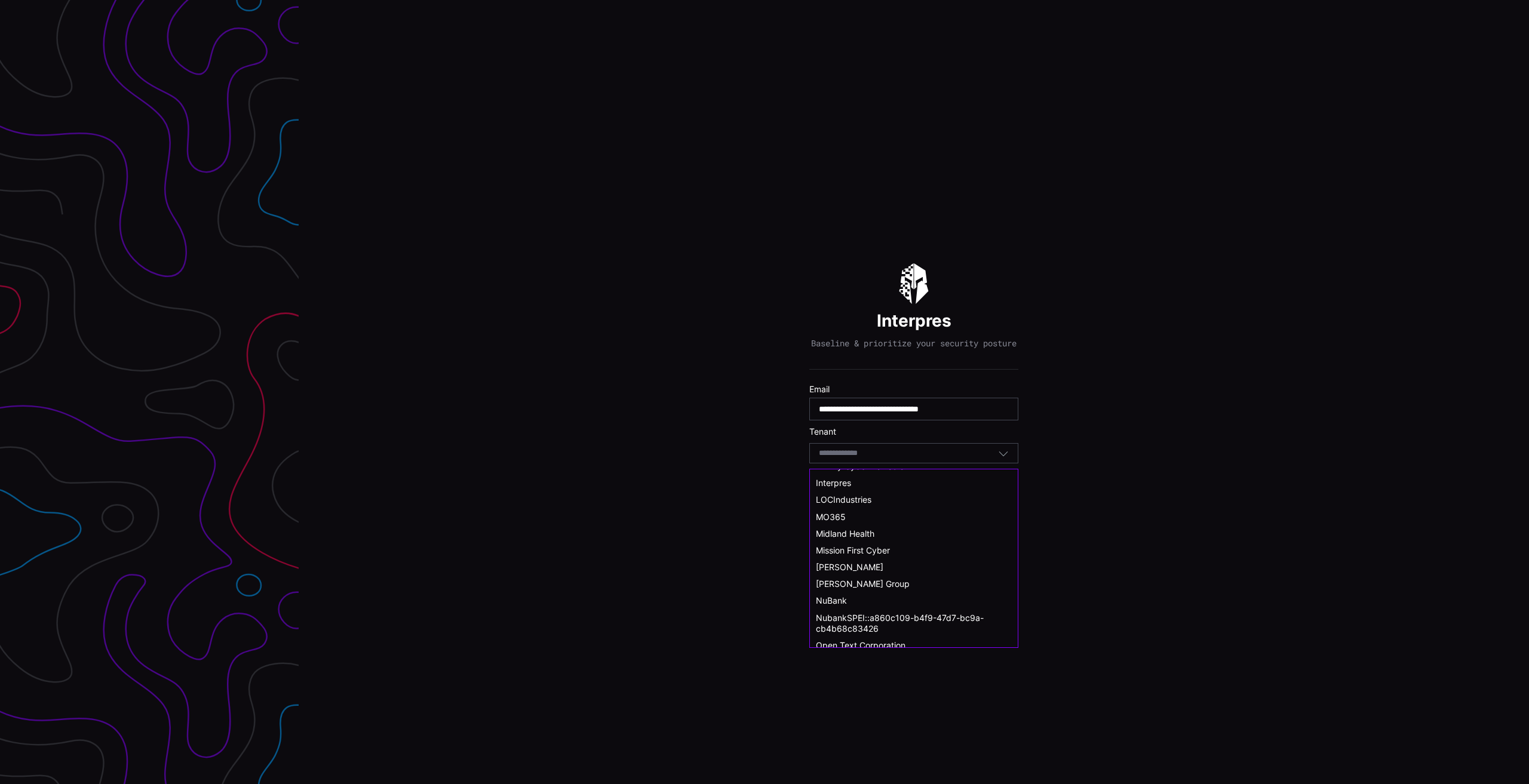
scroll to position [358, 0]
click at [841, 602] on span "NuBank" at bounding box center [831, 606] width 31 height 10
click at [953, 415] on input "**********" at bounding box center [914, 409] width 190 height 11
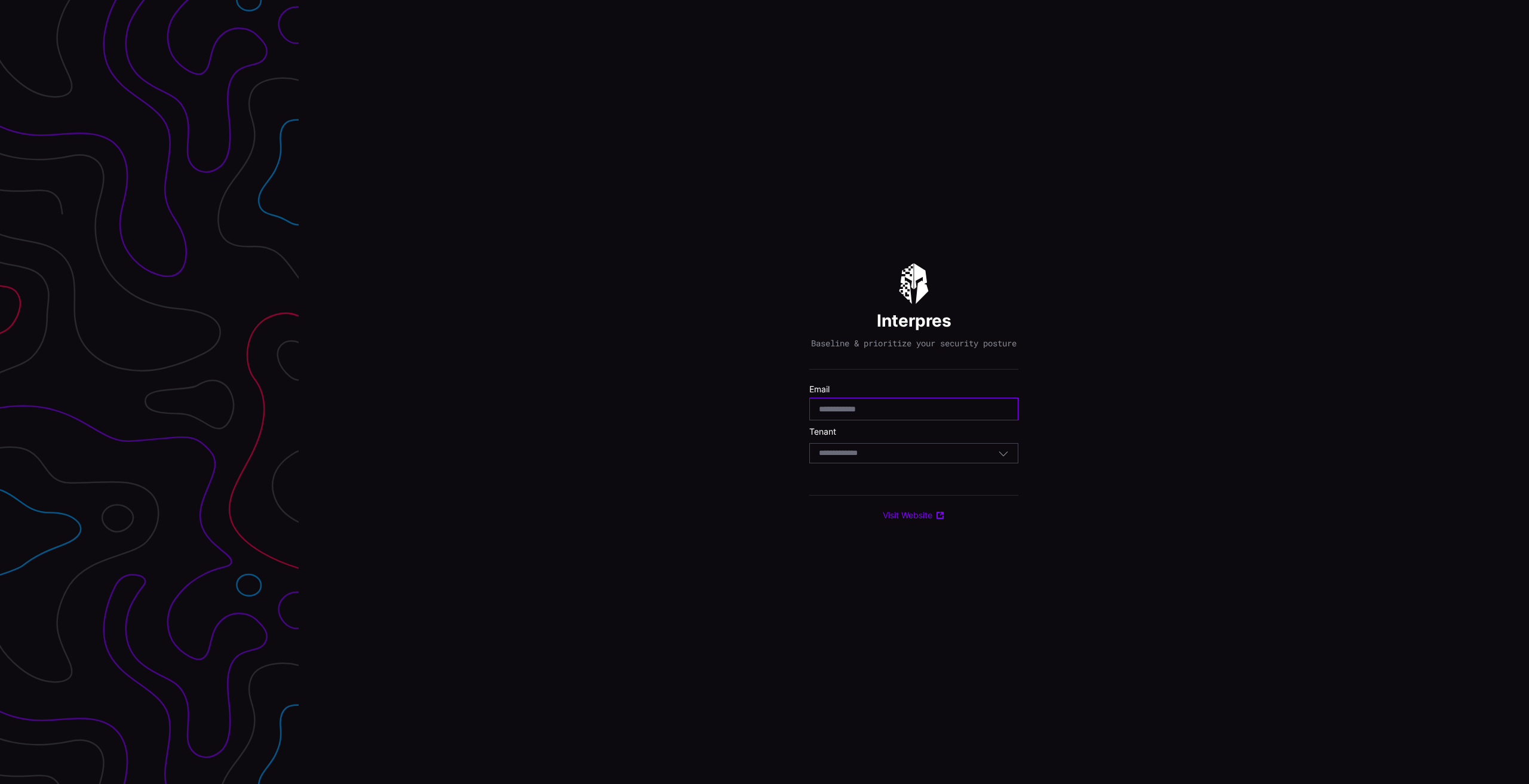
click at [953, 415] on input "email" at bounding box center [914, 409] width 190 height 11
type input "**********"
click at [891, 458] on div "Select Tenant" at bounding box center [908, 452] width 179 height 11
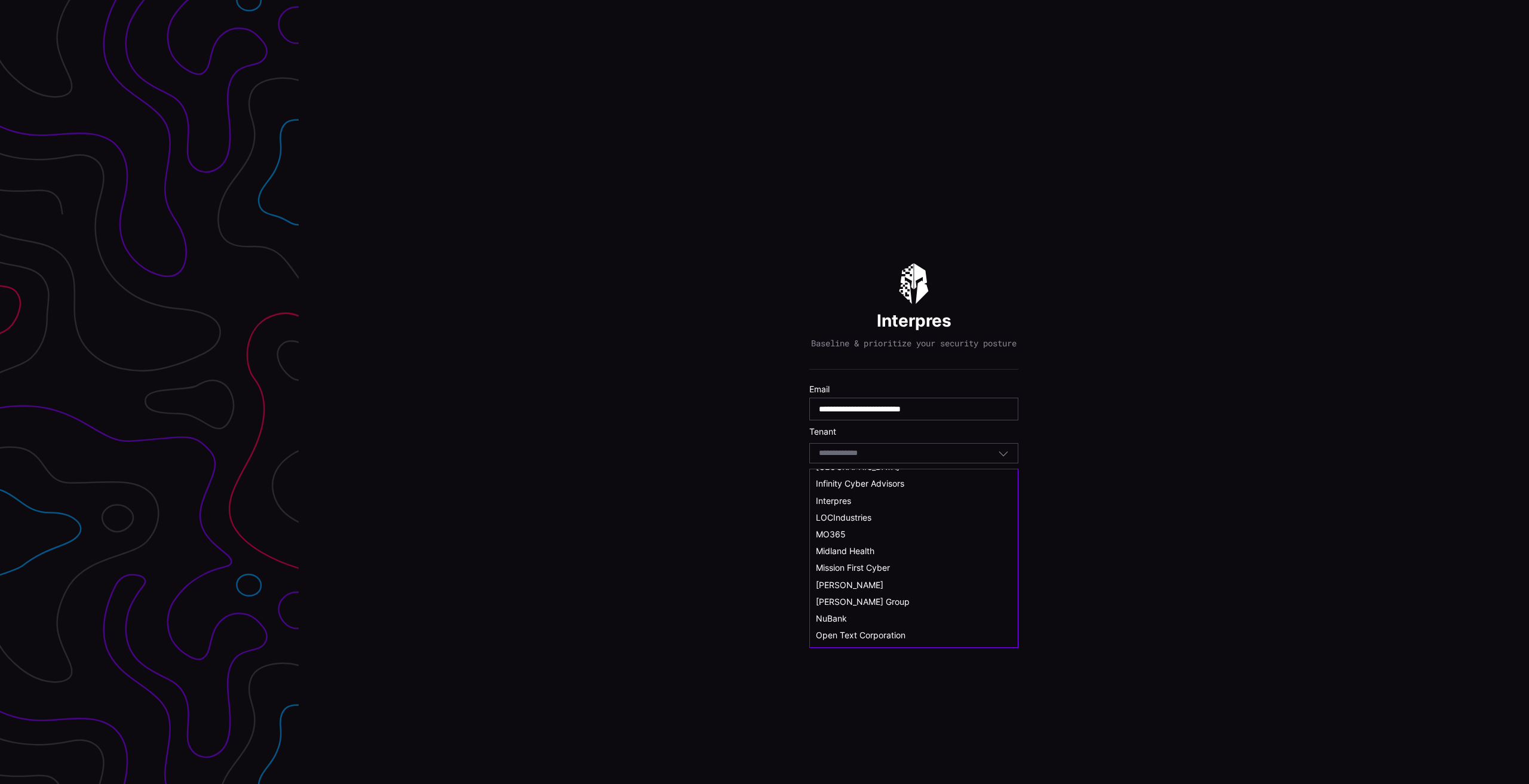
scroll to position [299, 0]
click at [838, 611] on span "NuBank" at bounding box center [831, 616] width 31 height 10
